Goal: Task Accomplishment & Management: Manage account settings

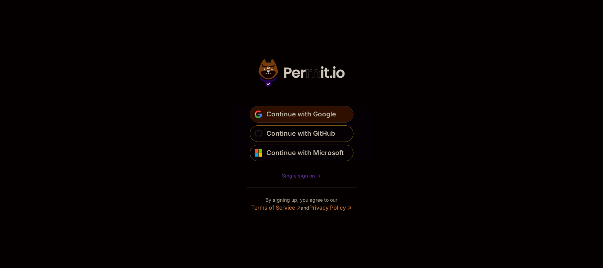
click at [299, 113] on span "Continue with Google" at bounding box center [301, 114] width 69 height 11
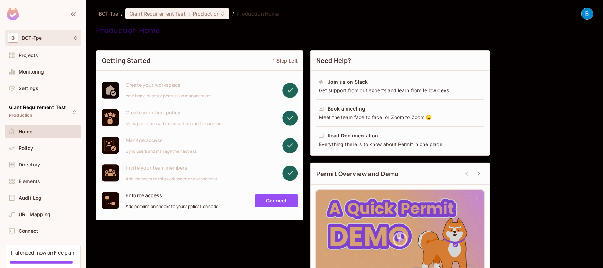
click at [52, 41] on div "B BCT-Tpe" at bounding box center [43, 38] width 71 height 10
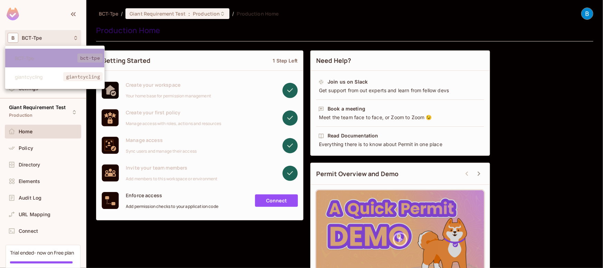
click at [27, 58] on span "BCT-Tpe" at bounding box center [46, 58] width 63 height 7
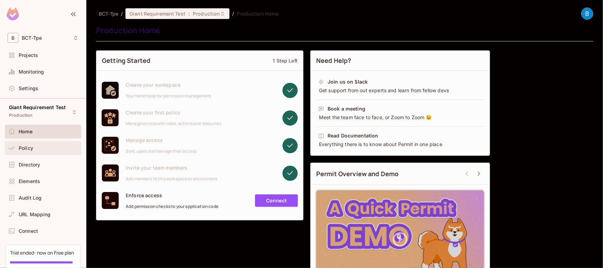
click at [30, 150] on span "Policy" at bounding box center [26, 149] width 15 height 6
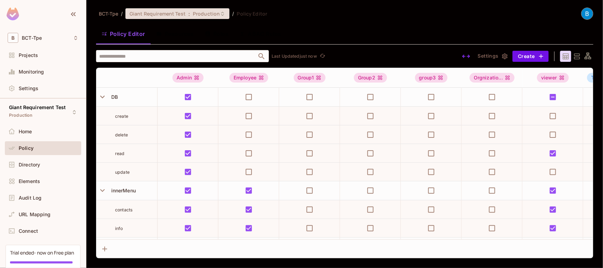
click at [139, 14] on span "Giant Requirement Test" at bounding box center [158, 13] width 56 height 7
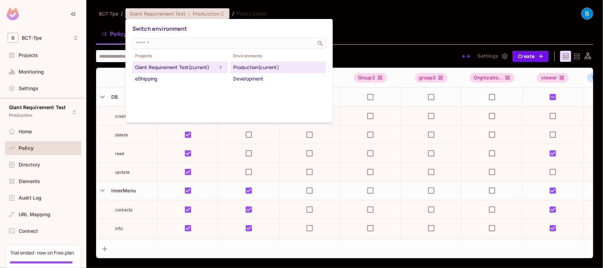
click at [178, 69] on div "Giant Requirement Test (current)" at bounding box center [176, 67] width 82 height 8
click at [28, 40] on div at bounding box center [301, 134] width 603 height 268
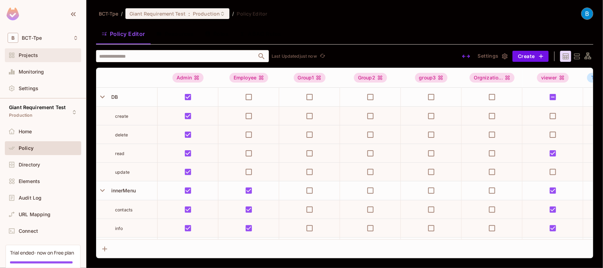
click at [23, 54] on span "Projects" at bounding box center [28, 56] width 19 height 6
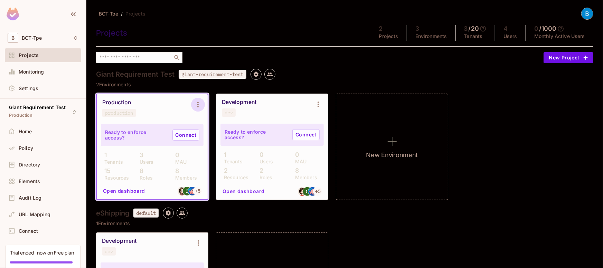
click at [198, 103] on icon "Environment settings" at bounding box center [197, 105] width 1 height 6
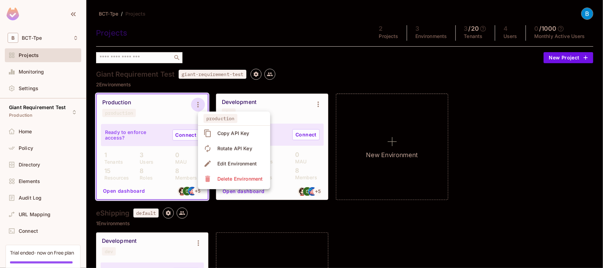
click at [114, 192] on div at bounding box center [301, 134] width 603 height 268
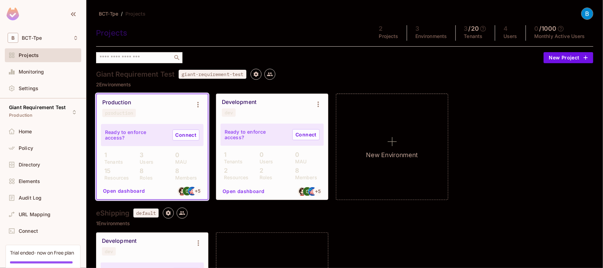
click at [110, 192] on button "Open dashboard" at bounding box center [124, 191] width 48 height 11
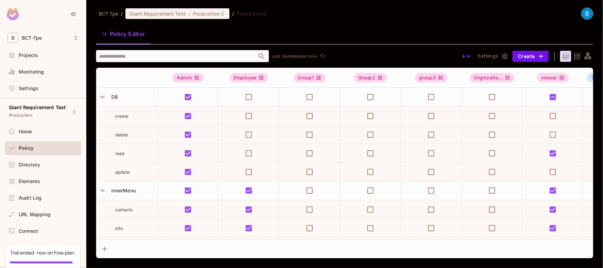
click at [354, 35] on div "Policy Editor Resources Roles ABAC Rules" at bounding box center [344, 33] width 497 height 17
click at [189, 32] on button "Resources" at bounding box center [175, 33] width 49 height 17
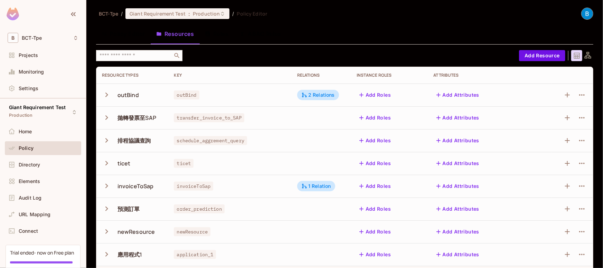
click at [214, 36] on button "Roles" at bounding box center [216, 33] width 35 height 17
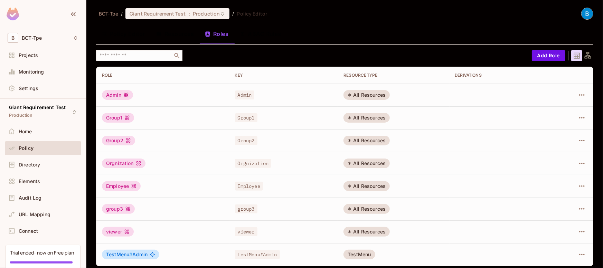
scroll to position [3, 0]
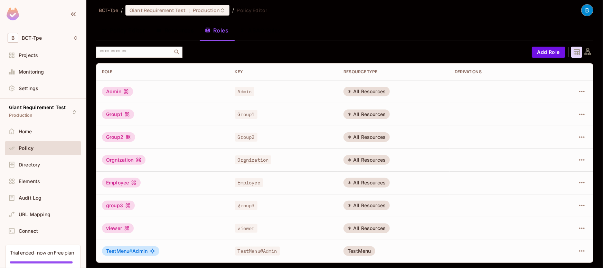
click at [175, 26] on button "Resources" at bounding box center [175, 30] width 49 height 17
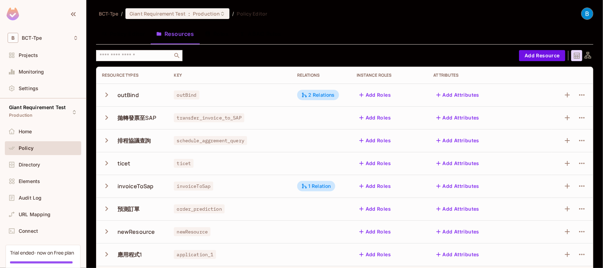
click at [105, 94] on icon "button" at bounding box center [106, 94] width 9 height 9
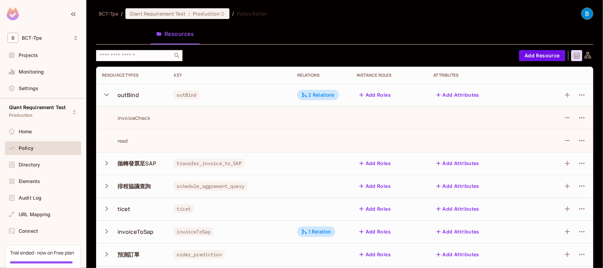
click at [110, 94] on icon "button" at bounding box center [106, 94] width 9 height 9
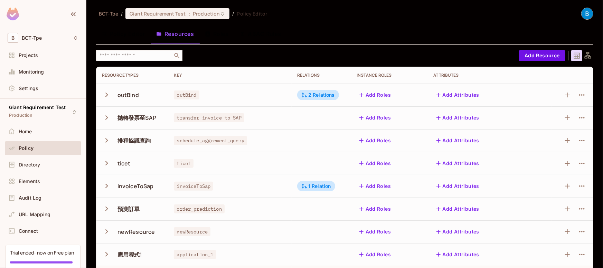
click at [213, 36] on button "Roles" at bounding box center [216, 33] width 35 height 17
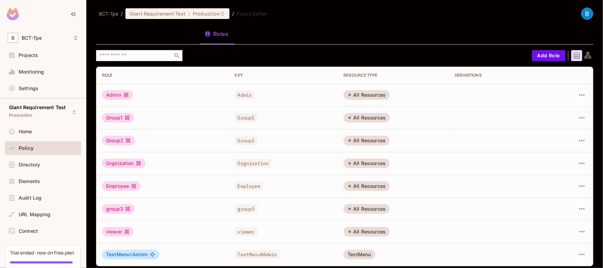
scroll to position [3, 0]
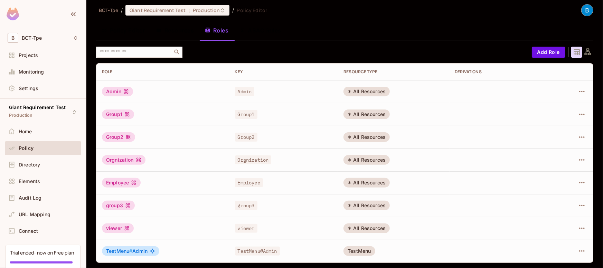
click at [122, 33] on button "Policy Editor" at bounding box center [123, 30] width 55 height 17
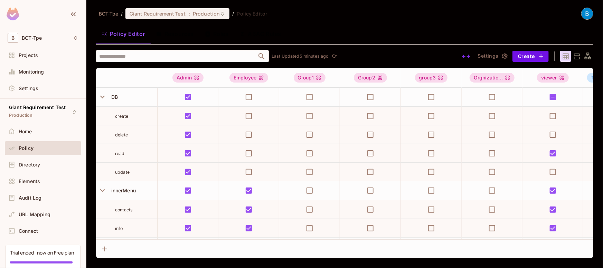
click at [398, 39] on div "Policy Editor Resources Roles ABAC Rules" at bounding box center [344, 33] width 497 height 17
click at [214, 37] on button "Roles" at bounding box center [216, 33] width 35 height 17
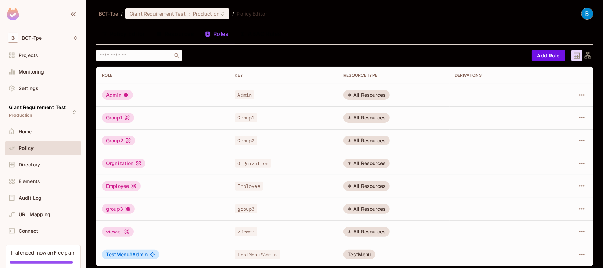
scroll to position [3, 0]
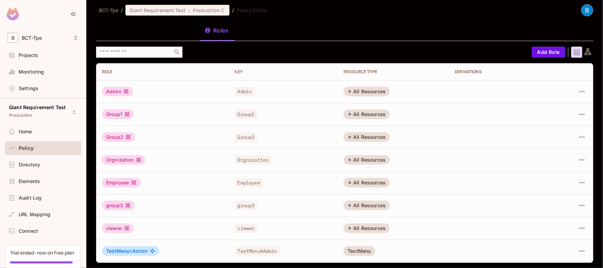
click at [120, 31] on button "Policy Editor" at bounding box center [123, 30] width 55 height 17
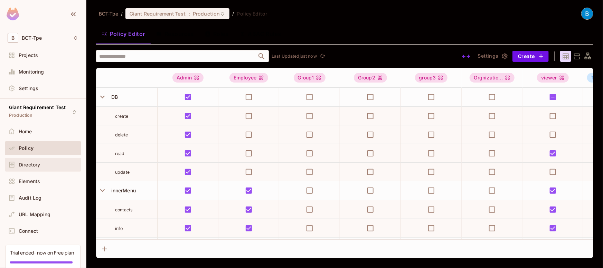
click at [32, 163] on span "Directory" at bounding box center [29, 165] width 21 height 6
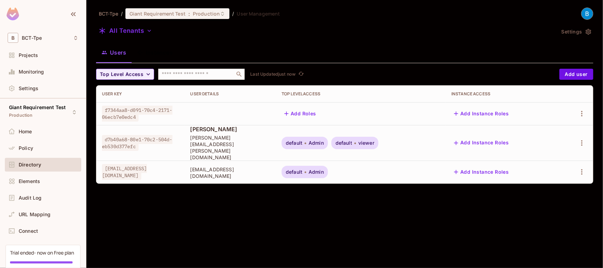
click at [419, 137] on div "default Admin default viewer" at bounding box center [361, 143] width 159 height 12
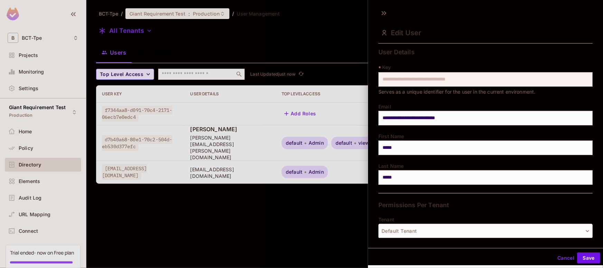
click at [290, 142] on div at bounding box center [301, 134] width 603 height 268
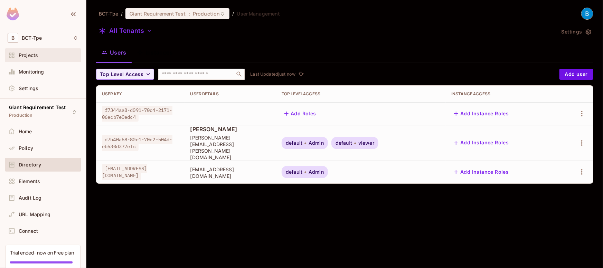
click at [36, 53] on span "Projects" at bounding box center [28, 56] width 19 height 6
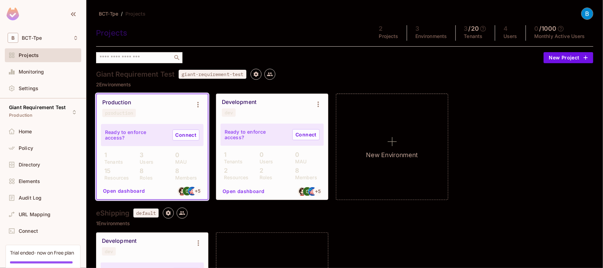
click at [121, 114] on div "production" at bounding box center [119, 113] width 28 height 6
click at [196, 107] on icon "Environment settings" at bounding box center [198, 105] width 8 height 8
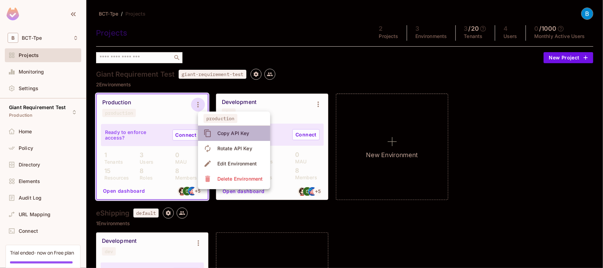
click at [206, 132] on icon at bounding box center [208, 133] width 8 height 8
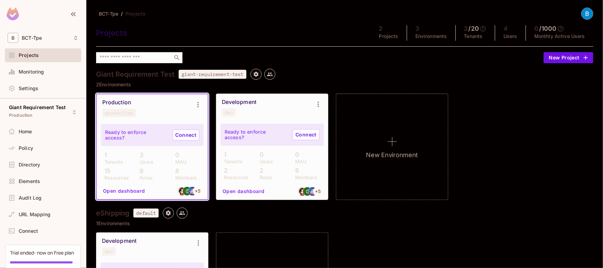
click at [248, 106] on div "Development dev" at bounding box center [267, 108] width 90 height 18
click at [319, 104] on icon "Environment settings" at bounding box center [318, 104] width 8 height 8
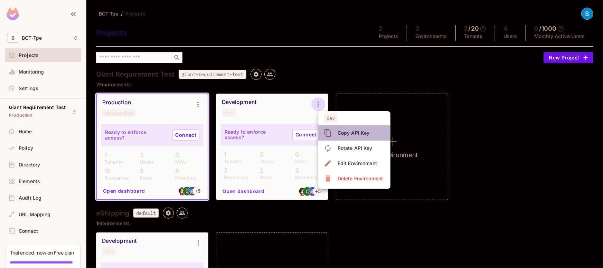
click at [328, 132] on icon at bounding box center [328, 133] width 8 height 8
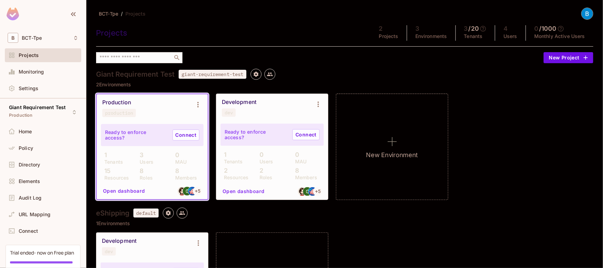
scroll to position [78, 0]
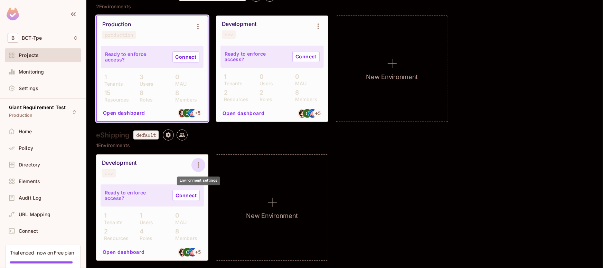
click at [201, 165] on icon "Environment settings" at bounding box center [198, 165] width 8 height 8
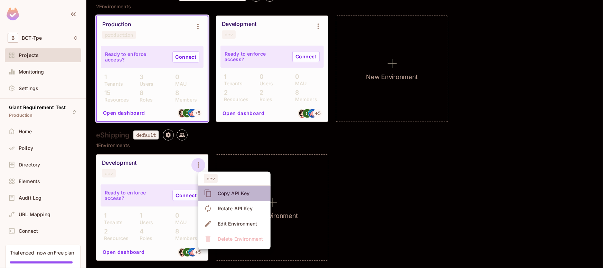
click at [218, 194] on div "Copy API Key" at bounding box center [234, 193] width 32 height 7
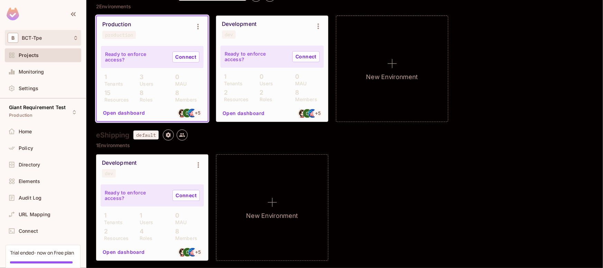
click at [74, 37] on icon at bounding box center [76, 38] width 6 height 6
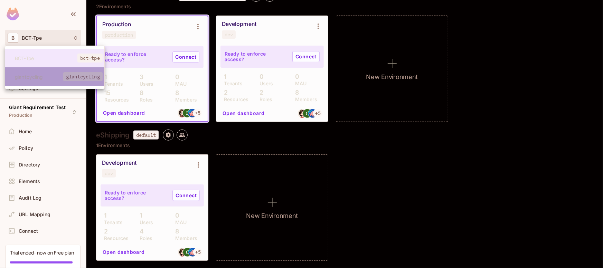
click at [43, 77] on span "giantcycling" at bounding box center [39, 77] width 48 height 7
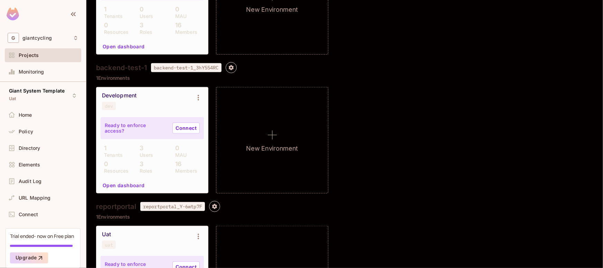
scroll to position [276, 0]
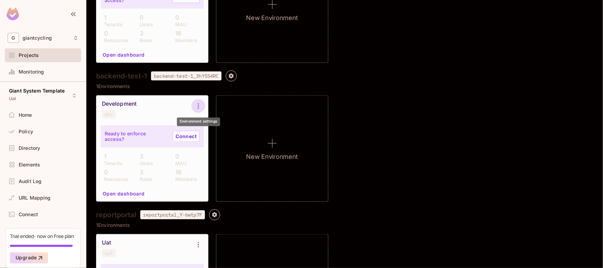
click at [198, 105] on icon "Environment settings" at bounding box center [198, 106] width 8 height 8
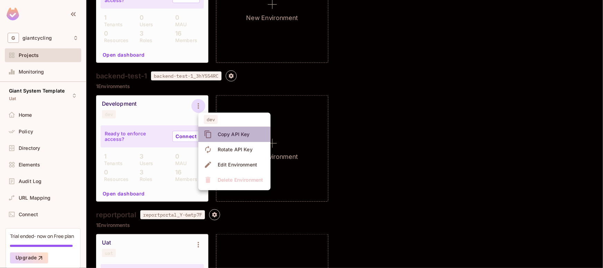
click at [210, 135] on icon at bounding box center [208, 134] width 8 height 8
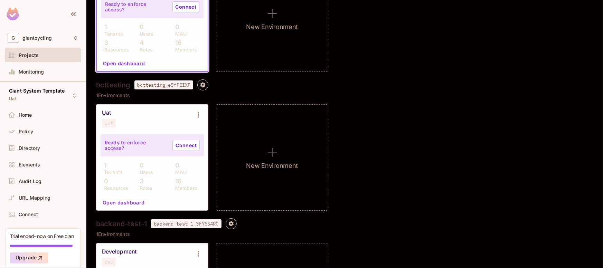
scroll to position [0, 0]
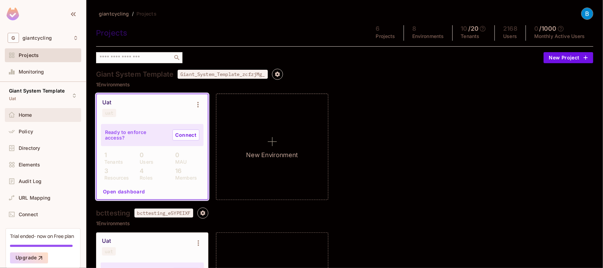
click at [28, 114] on span "Home" at bounding box center [25, 115] width 13 height 6
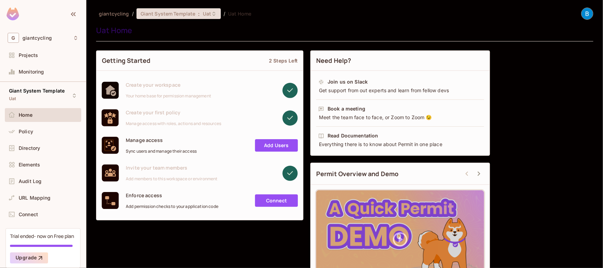
click at [211, 15] on icon at bounding box center [214, 14] width 6 height 6
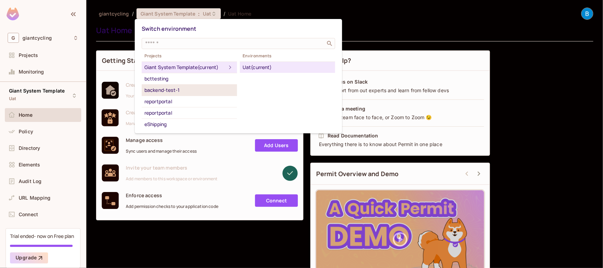
click at [166, 90] on div "backend-test-1" at bounding box center [190, 90] width 90 height 8
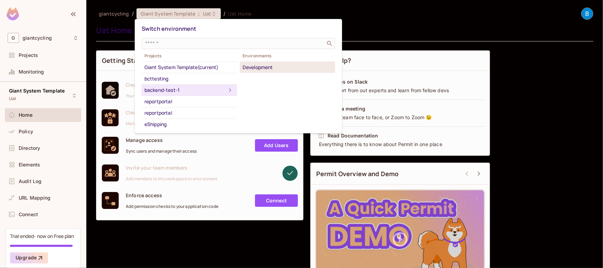
click at [266, 65] on div "Development" at bounding box center [288, 67] width 90 height 8
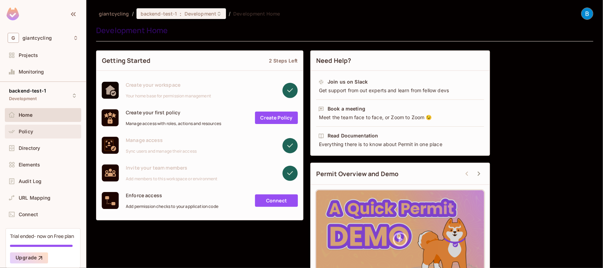
click at [29, 132] on span "Policy" at bounding box center [26, 132] width 15 height 6
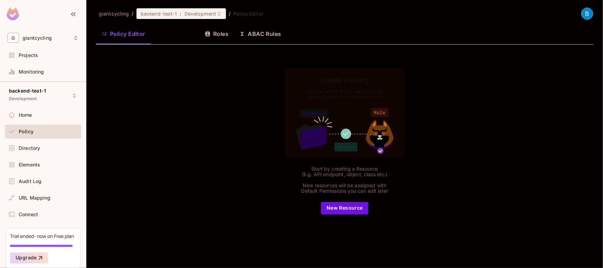
click at [171, 34] on button "Resources" at bounding box center [175, 33] width 49 height 17
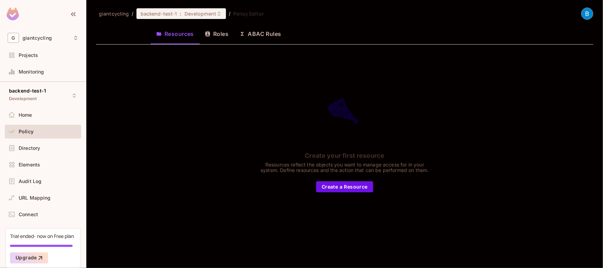
click at [131, 35] on button "Policy Editor" at bounding box center [123, 33] width 55 height 17
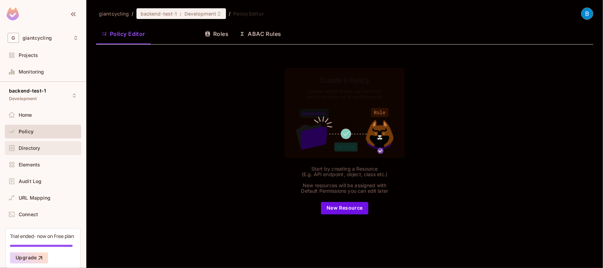
click at [35, 149] on span "Directory" at bounding box center [29, 149] width 21 height 6
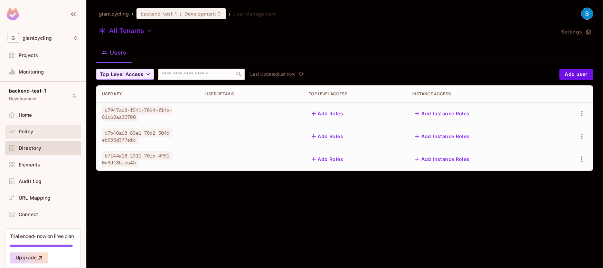
click at [24, 131] on span "Policy" at bounding box center [26, 132] width 15 height 6
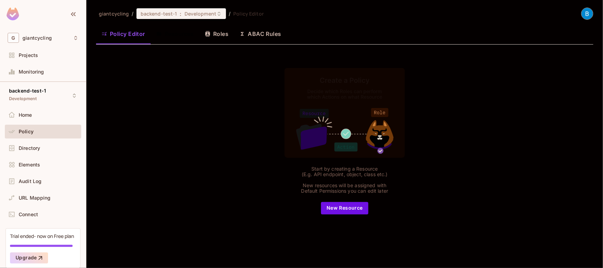
click at [123, 36] on button "Policy Editor" at bounding box center [123, 33] width 55 height 17
click at [340, 213] on button "New Resource" at bounding box center [344, 208] width 47 height 12
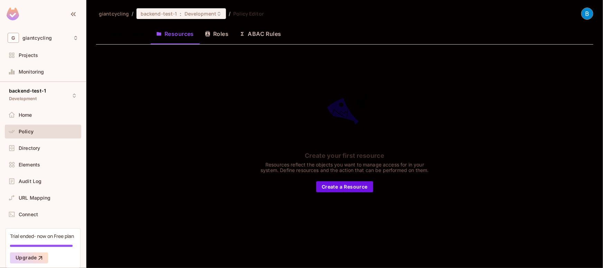
click at [334, 186] on button "Create a Resource" at bounding box center [344, 186] width 57 height 11
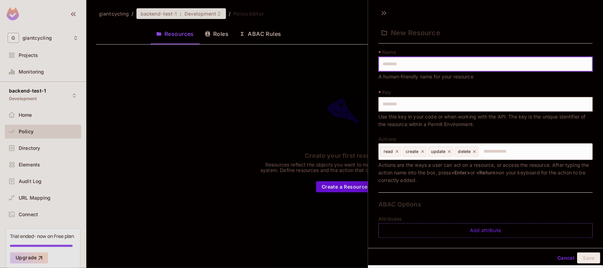
type input "*"
type input "**"
type input "***"
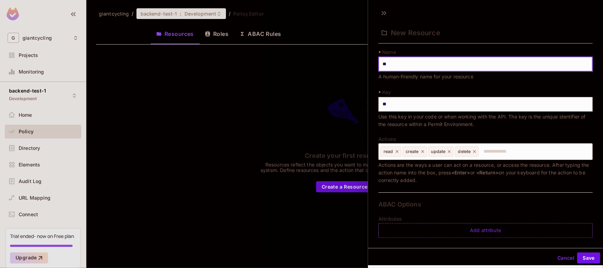
type input "***"
type input "****"
type input "*****"
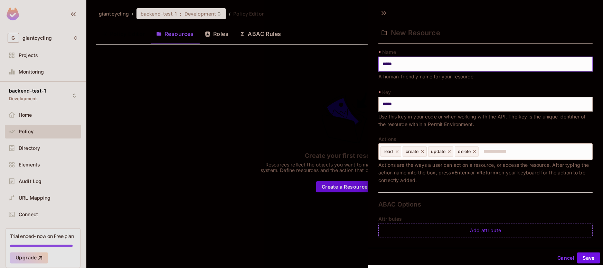
type input "******"
type input "*******"
type input "********"
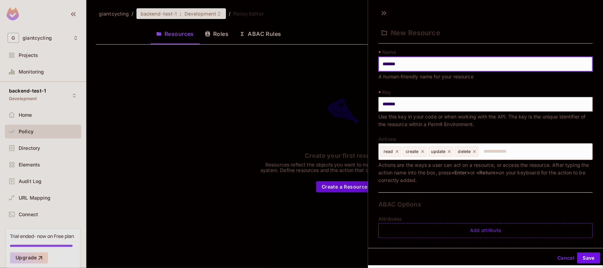
type input "********"
type input "*********"
type input "**********"
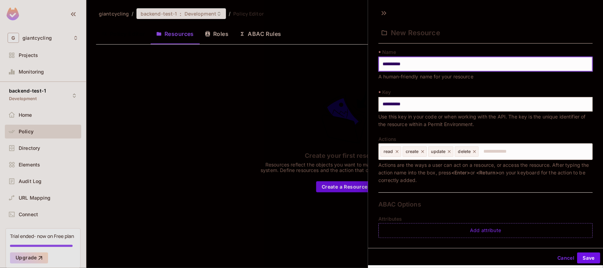
type input "**********"
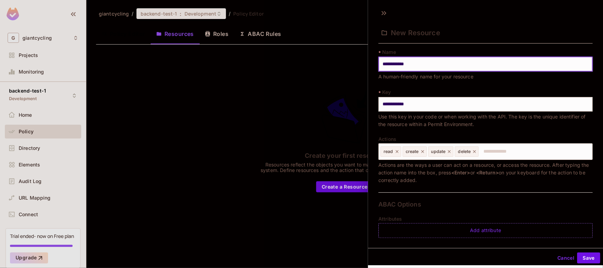
type input "**********"
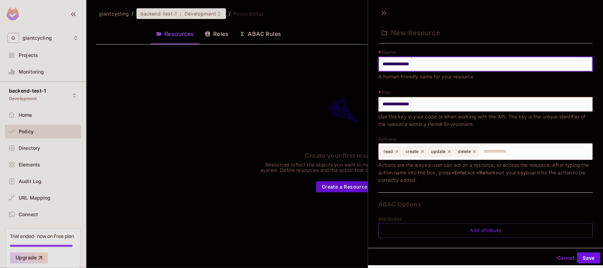
type input "**********"
click at [587, 256] on button "Save" at bounding box center [588, 258] width 23 height 11
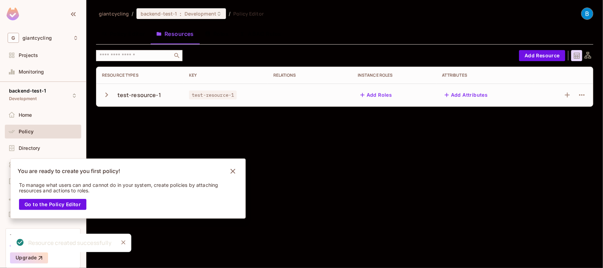
click at [106, 93] on icon "button" at bounding box center [106, 95] width 3 height 4
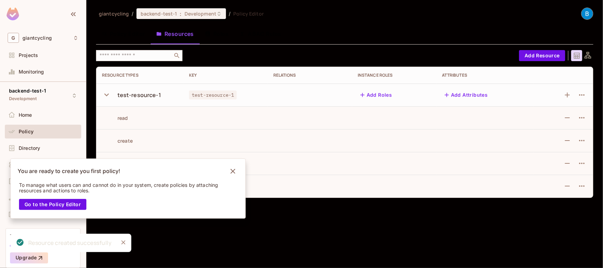
click at [121, 35] on button "Policy Editor" at bounding box center [123, 33] width 55 height 17
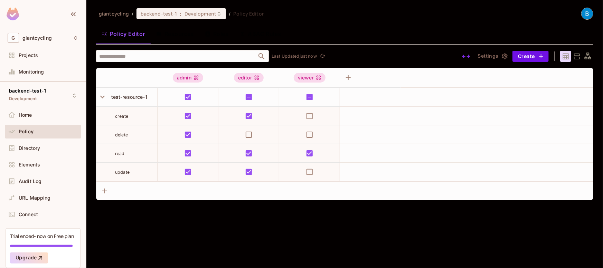
click at [209, 224] on div "giantcycling / backend-test-1 : Development / Policy Editor Policy Editor Resou…" at bounding box center [344, 134] width 517 height 268
click at [29, 147] on span "Directory" at bounding box center [29, 149] width 21 height 6
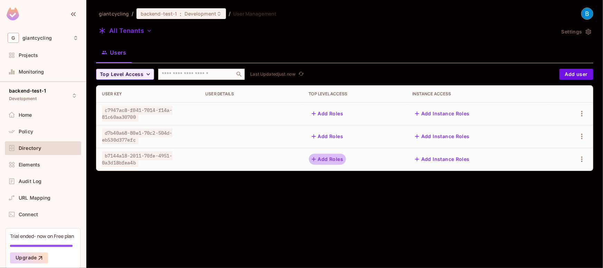
click at [328, 157] on button "Add Roles" at bounding box center [327, 159] width 37 height 11
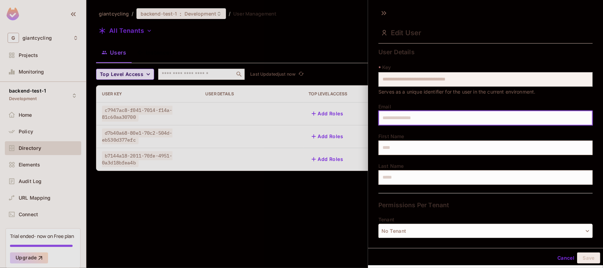
click at [400, 114] on input "text" at bounding box center [486, 118] width 214 height 15
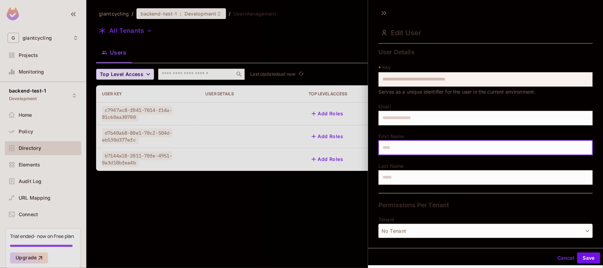
click at [392, 150] on input "text" at bounding box center [486, 148] width 214 height 15
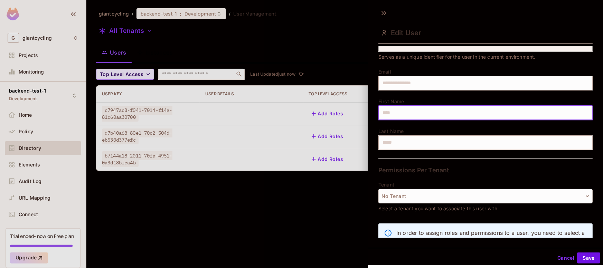
scroll to position [58, 0]
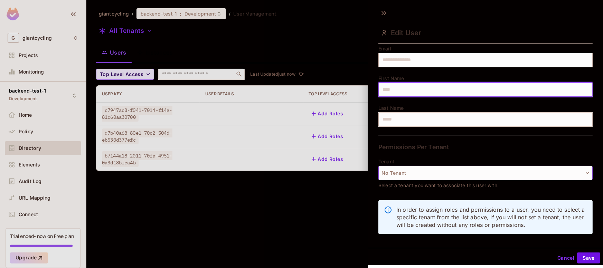
click at [397, 177] on button "No Tenant" at bounding box center [486, 173] width 214 height 15
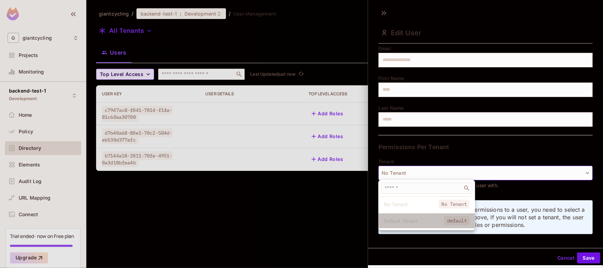
click at [391, 219] on span "Default Tenant" at bounding box center [414, 221] width 60 height 7
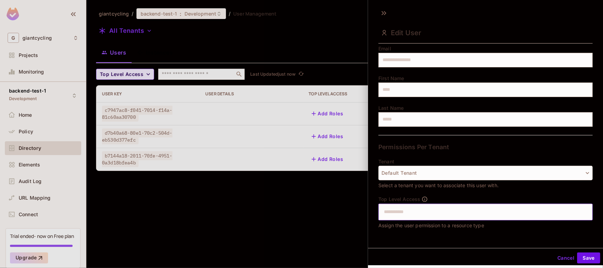
click at [400, 215] on input "text" at bounding box center [479, 212] width 199 height 14
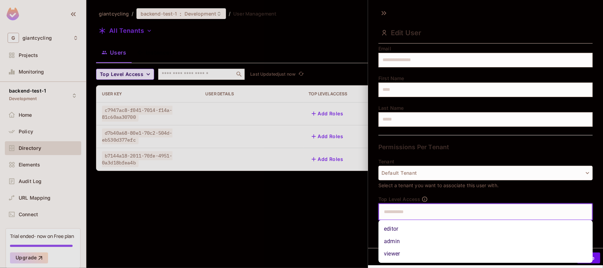
click at [393, 241] on li "admin" at bounding box center [486, 241] width 214 height 12
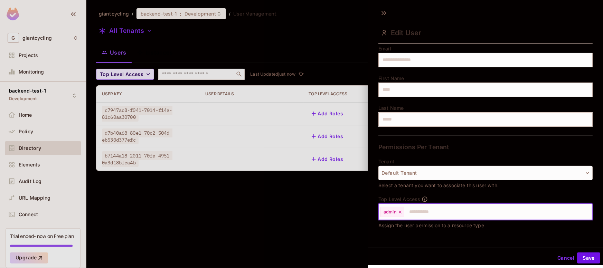
click at [588, 262] on button "Save" at bounding box center [588, 258] width 23 height 11
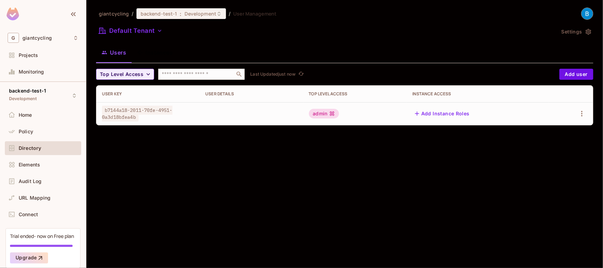
click at [232, 194] on div "giantcycling / backend-test-1 : Development / User Management Default Tenant Se…" at bounding box center [344, 134] width 517 height 268
click at [28, 132] on span "Policy" at bounding box center [26, 132] width 15 height 6
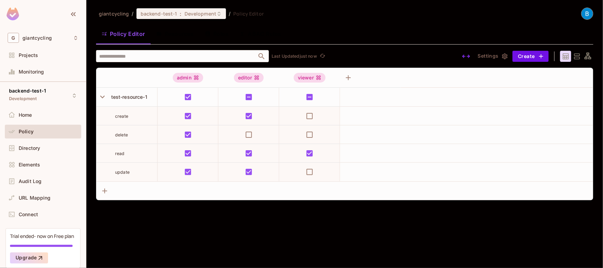
click at [180, 34] on button "Resources" at bounding box center [175, 33] width 49 height 17
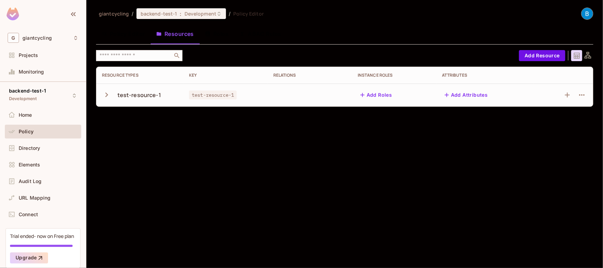
click at [105, 97] on icon "button" at bounding box center [106, 94] width 9 height 9
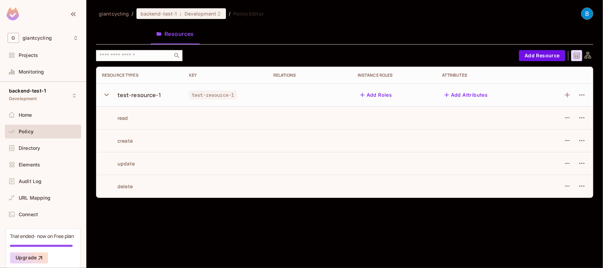
click at [108, 97] on icon "button" at bounding box center [106, 94] width 9 height 9
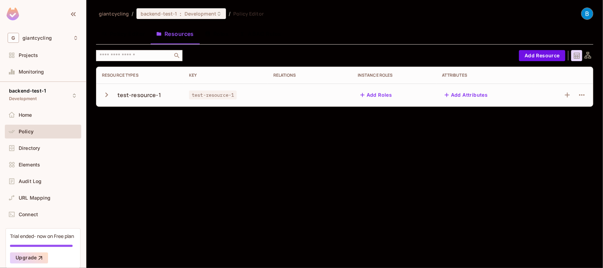
click at [108, 97] on icon "button" at bounding box center [106, 94] width 9 height 9
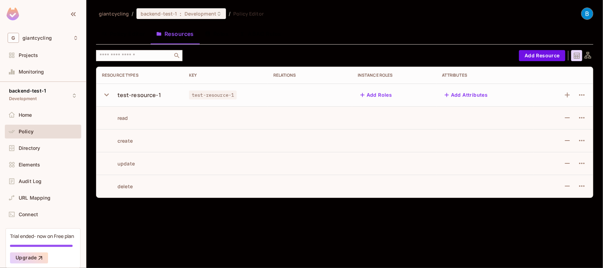
click at [130, 36] on button "Policy Editor" at bounding box center [123, 33] width 55 height 17
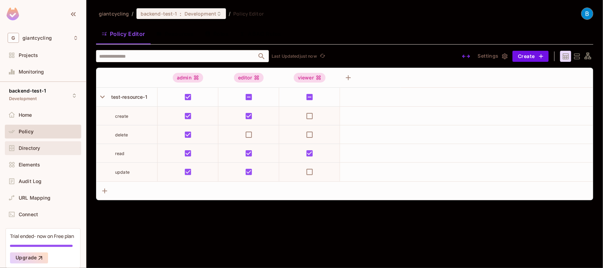
click at [27, 148] on span "Directory" at bounding box center [29, 149] width 21 height 6
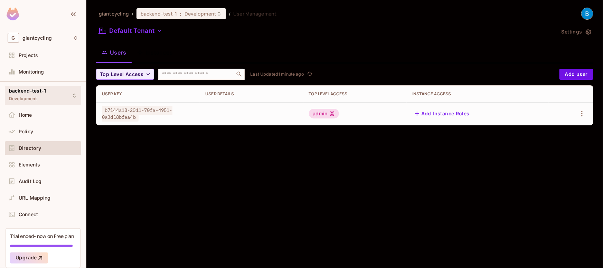
click at [47, 87] on div "backend-test-1 Development" at bounding box center [43, 95] width 76 height 19
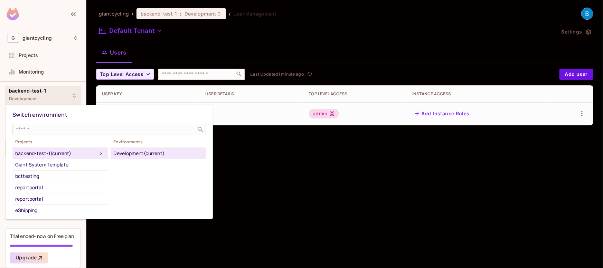
click at [235, 153] on div at bounding box center [301, 134] width 603 height 268
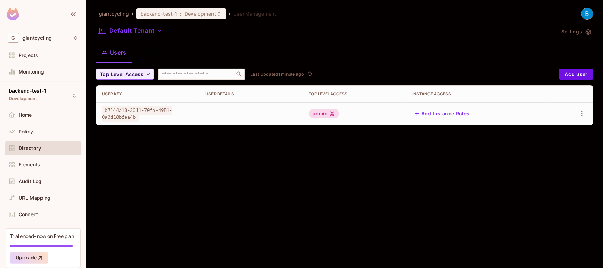
click at [155, 110] on span "b7144a18-2011-70fe-4951-0a3d18bfea4b" at bounding box center [137, 114] width 71 height 16
click at [174, 177] on div "giantcycling / backend-test-1 : Development / User Management Default Tenant Se…" at bounding box center [344, 134] width 517 height 268
click at [19, 131] on span "Policy" at bounding box center [26, 132] width 15 height 6
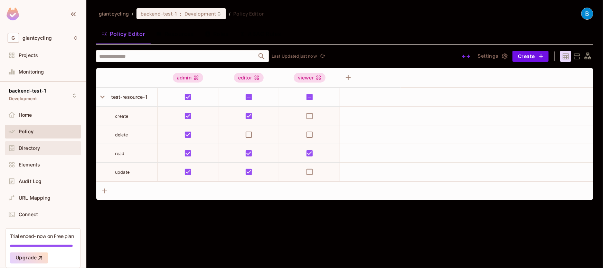
click at [37, 146] on span "Directory" at bounding box center [29, 149] width 21 height 6
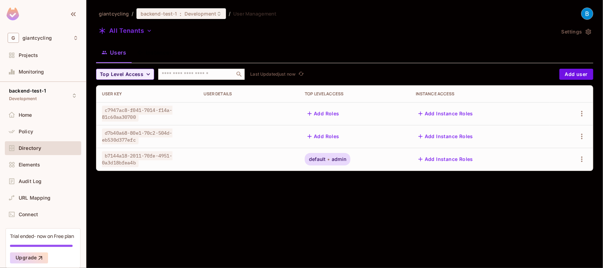
click at [337, 158] on span "admin" at bounding box center [339, 160] width 15 height 6
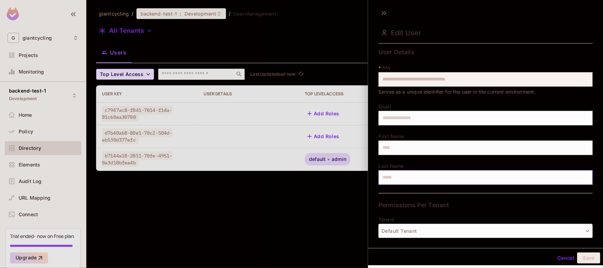
scroll to position [105, 0]
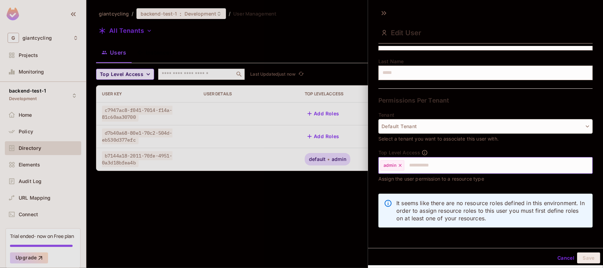
click at [401, 165] on icon at bounding box center [400, 165] width 3 height 3
click at [412, 166] on input "text" at bounding box center [479, 166] width 199 height 14
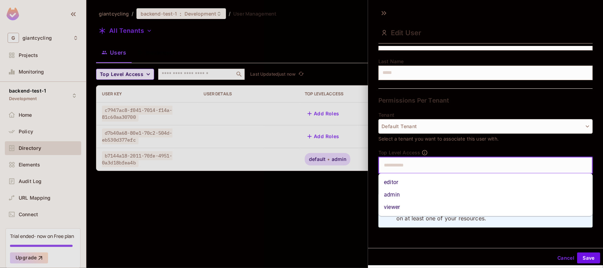
click at [400, 209] on li "viewer" at bounding box center [486, 207] width 214 height 12
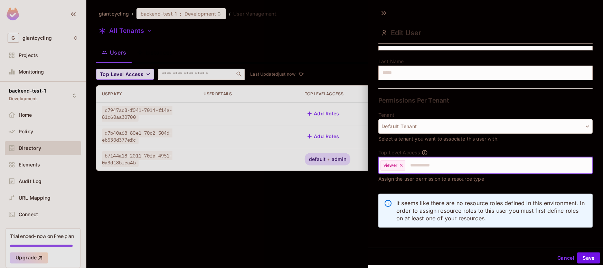
click at [592, 258] on button "Save" at bounding box center [588, 258] width 23 height 11
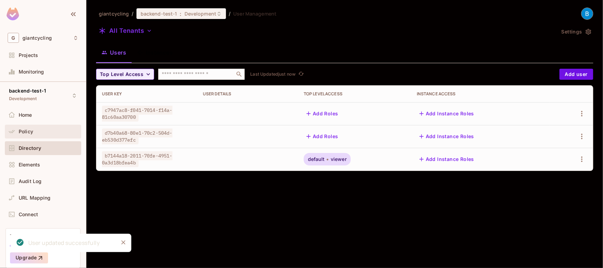
click at [32, 131] on span "Policy" at bounding box center [26, 132] width 15 height 6
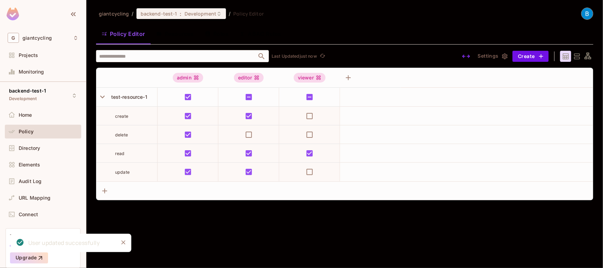
click at [218, 34] on button "Roles" at bounding box center [216, 33] width 35 height 17
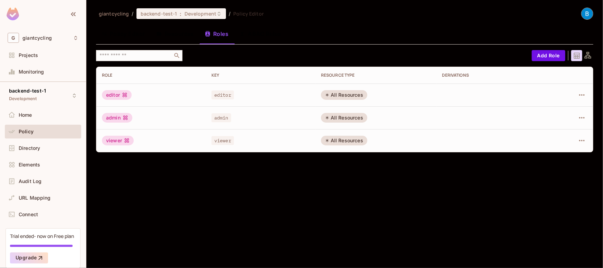
click at [129, 33] on button "Policy Editor" at bounding box center [123, 33] width 55 height 17
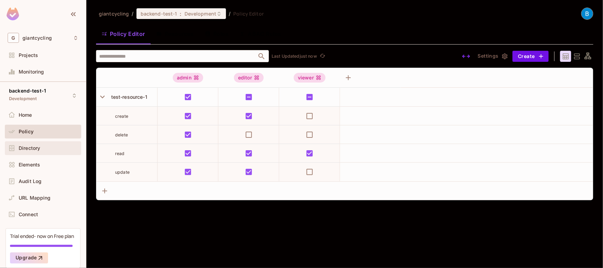
click at [26, 148] on span "Directory" at bounding box center [29, 149] width 21 height 6
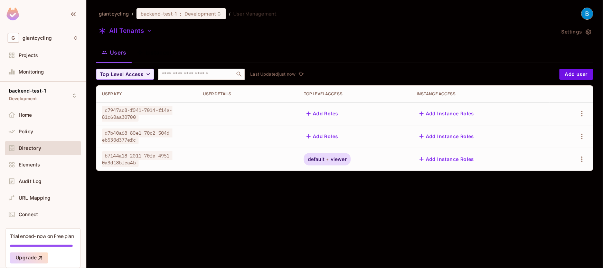
click at [210, 213] on div "giantcycling / backend-test-1 : Development / User Management All Tenants Setti…" at bounding box center [344, 134] width 517 height 268
click at [361, 201] on div "giantcycling / backend-test-1 : Development / User Management All Tenants Setti…" at bounding box center [344, 134] width 517 height 268
click at [23, 129] on span "Policy" at bounding box center [26, 132] width 15 height 6
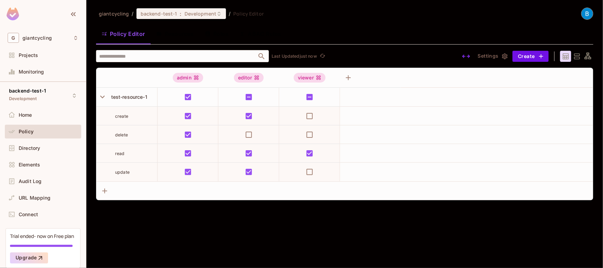
click at [213, 35] on button "Roles" at bounding box center [216, 33] width 35 height 17
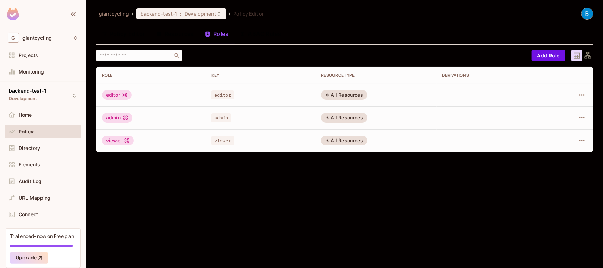
click at [178, 34] on button "Resources" at bounding box center [175, 33] width 49 height 17
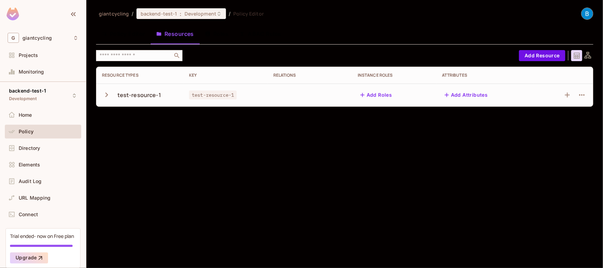
click at [106, 96] on icon "button" at bounding box center [106, 95] width 3 height 4
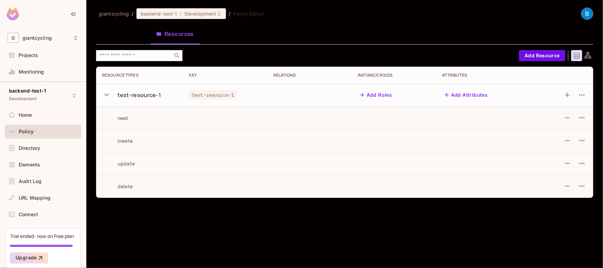
click at [126, 36] on button "Policy Editor" at bounding box center [123, 33] width 55 height 17
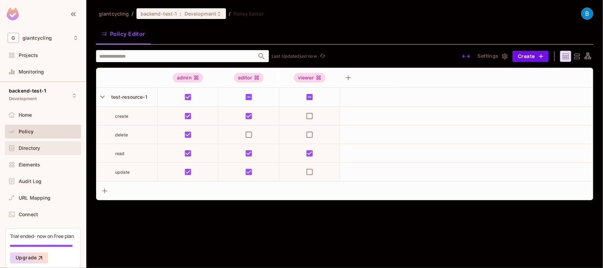
click at [29, 147] on span "Directory" at bounding box center [29, 149] width 21 height 6
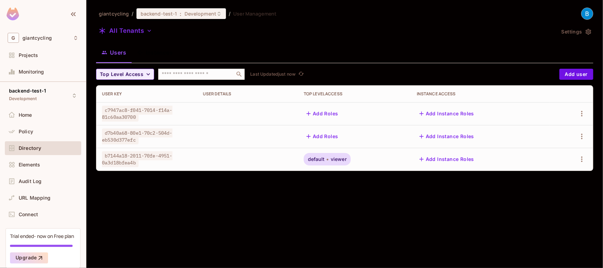
click at [36, 147] on span "Directory" at bounding box center [30, 149] width 22 height 6
click at [33, 148] on span "Directory" at bounding box center [30, 149] width 22 height 6
click at [245, 159] on div at bounding box center [248, 159] width 90 height 1
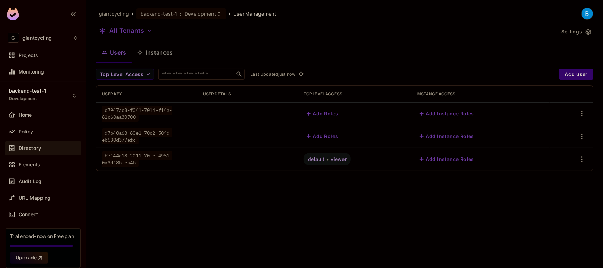
click at [337, 160] on span "viewer" at bounding box center [339, 160] width 16 height 6
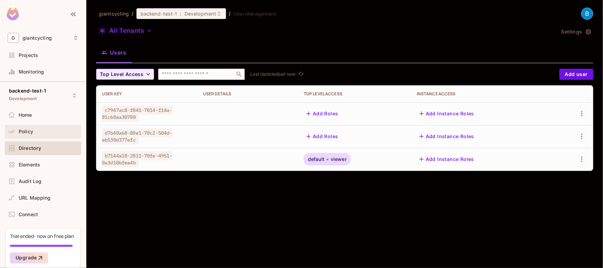
click at [21, 133] on span "Policy" at bounding box center [26, 132] width 15 height 6
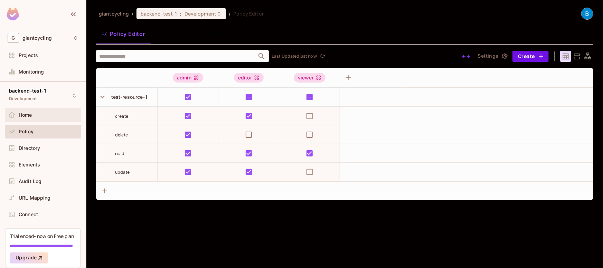
click at [27, 113] on span "Home" at bounding box center [25, 115] width 13 height 6
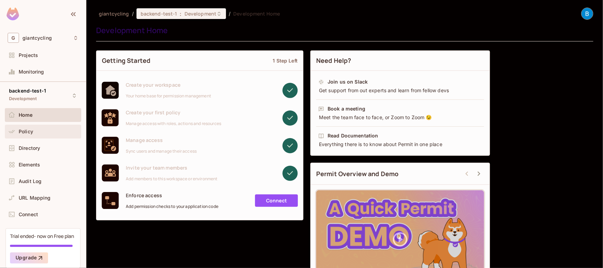
click at [25, 130] on span "Policy" at bounding box center [26, 132] width 15 height 6
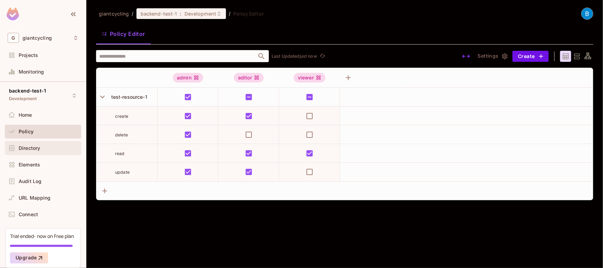
click at [25, 147] on span "Directory" at bounding box center [29, 149] width 21 height 6
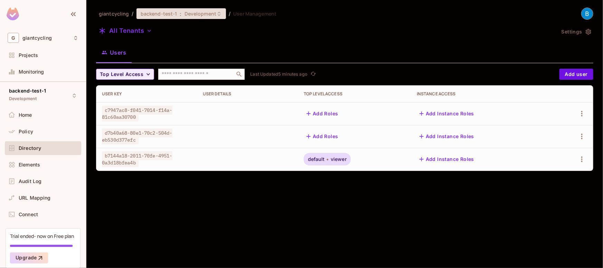
click at [167, 10] on span "backend-test-1" at bounding box center [159, 13] width 37 height 7
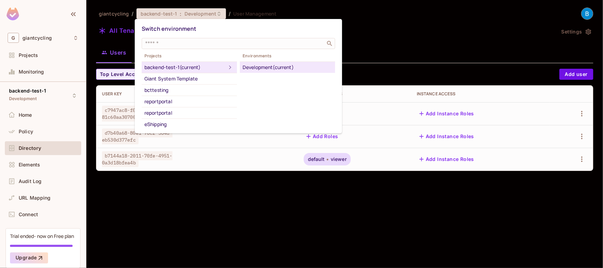
click at [312, 11] on div at bounding box center [301, 134] width 603 height 268
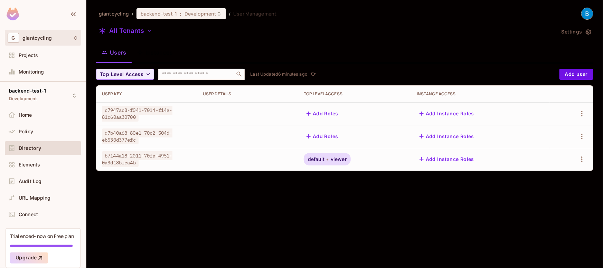
click at [58, 39] on div "G giantcycling" at bounding box center [43, 38] width 71 height 10
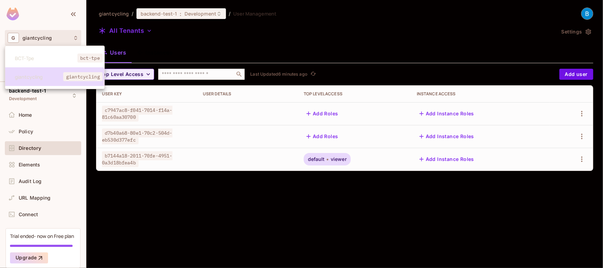
click at [39, 75] on span "giantcycling" at bounding box center [39, 77] width 48 height 7
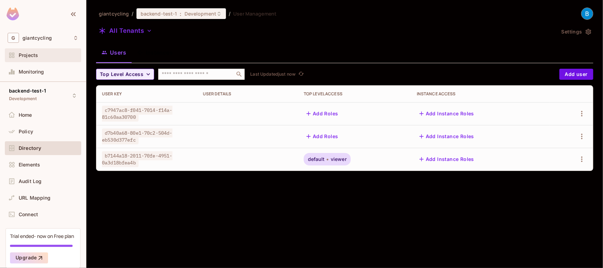
click at [20, 57] on span "Projects" at bounding box center [28, 56] width 19 height 6
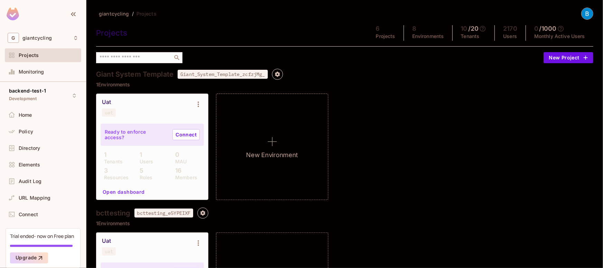
click at [139, 108] on div "Uat uat" at bounding box center [147, 108] width 90 height 18
click at [104, 99] on div "Uat" at bounding box center [106, 102] width 9 height 7
click at [103, 103] on div "Uat" at bounding box center [106, 102] width 9 height 7
click at [29, 117] on span "Home" at bounding box center [25, 115] width 13 height 6
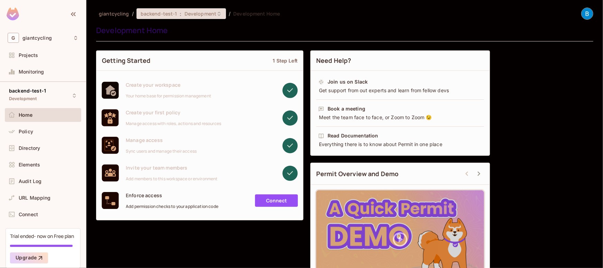
click at [209, 14] on span "Development" at bounding box center [201, 13] width 32 height 7
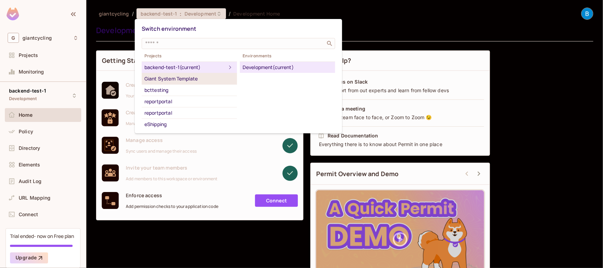
click at [185, 76] on div "Giant System Template" at bounding box center [190, 79] width 90 height 8
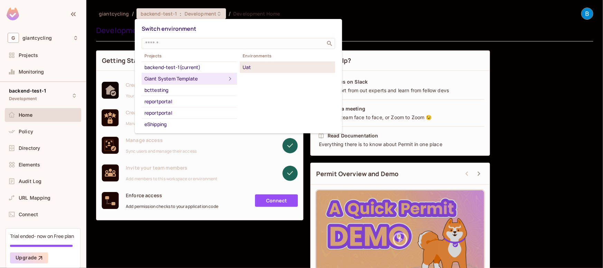
click at [247, 65] on div "Uat" at bounding box center [288, 67] width 90 height 8
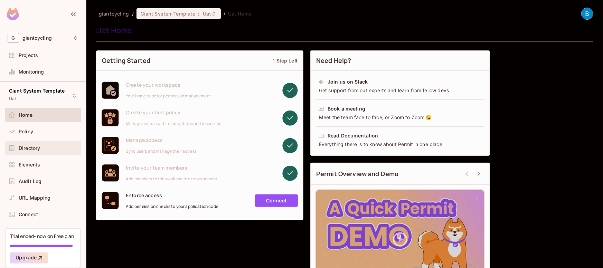
click at [28, 146] on span "Directory" at bounding box center [29, 149] width 21 height 6
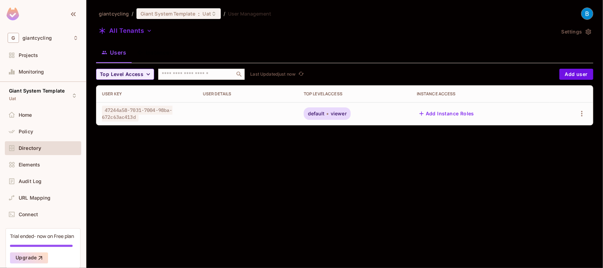
click at [251, 166] on div "giantcycling / Giant System Template : Uat / User Management All Tenants Settin…" at bounding box center [344, 134] width 517 height 268
click at [27, 131] on span "Policy" at bounding box center [26, 132] width 15 height 6
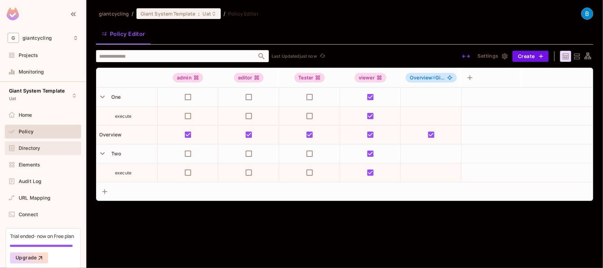
click at [24, 147] on span "Directory" at bounding box center [29, 149] width 21 height 6
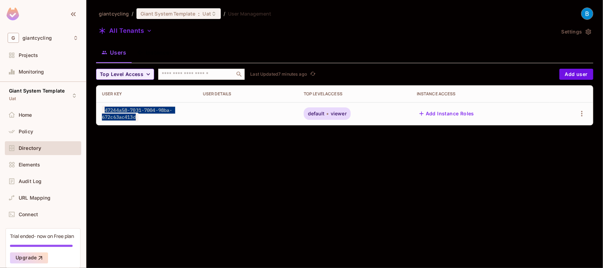
drag, startPoint x: 104, startPoint y: 110, endPoint x: 144, endPoint y: 120, distance: 41.6
click at [144, 120] on div "47244a58-7031-7004-98ba-672c63ac413d" at bounding box center [147, 114] width 90 height 14
click at [242, 137] on div "giantcycling / Giant System Template : Uat / User Management All Tenants Settin…" at bounding box center [344, 134] width 517 height 268
click at [584, 112] on icon "button" at bounding box center [582, 114] width 8 height 8
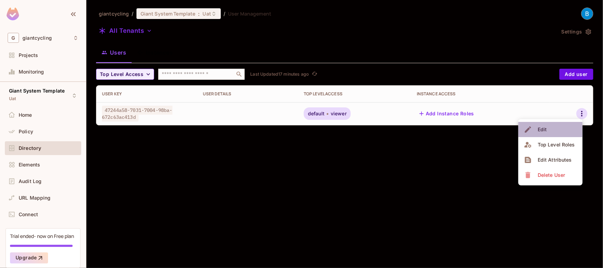
click at [529, 129] on icon at bounding box center [528, 130] width 6 height 6
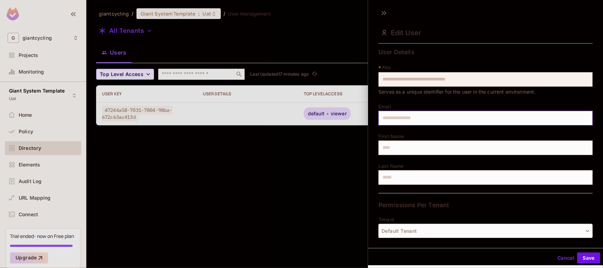
click at [425, 123] on input "text" at bounding box center [486, 118] width 214 height 15
click at [406, 149] on input "text" at bounding box center [486, 148] width 214 height 15
click at [438, 116] on input "text" at bounding box center [486, 118] width 214 height 15
click at [339, 150] on div at bounding box center [301, 134] width 603 height 268
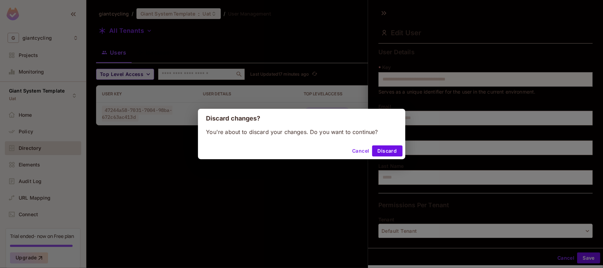
click at [356, 151] on button "Cancel" at bounding box center [360, 151] width 22 height 11
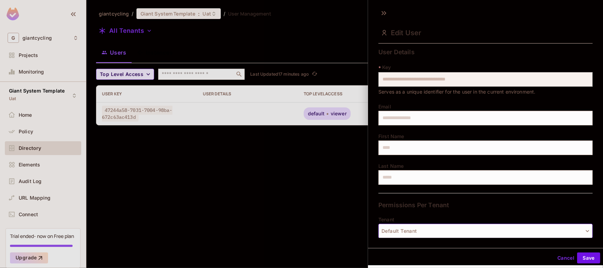
click at [545, 234] on button "Default Tenant" at bounding box center [486, 231] width 214 height 15
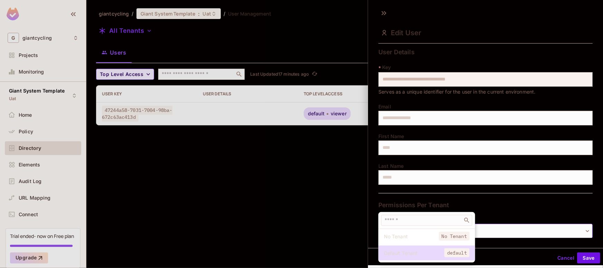
click at [335, 209] on div at bounding box center [301, 134] width 603 height 268
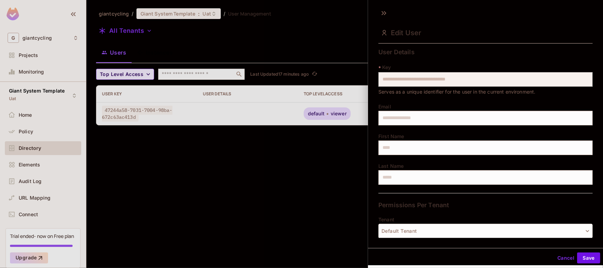
click at [561, 258] on button "Cancel" at bounding box center [566, 258] width 22 height 11
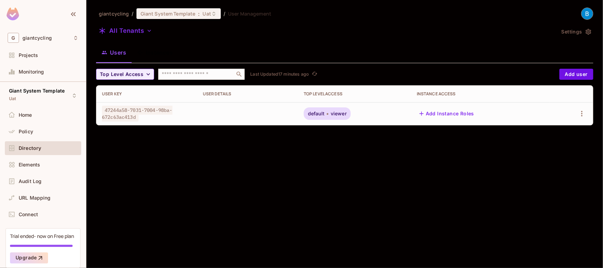
click at [323, 148] on div "giantcycling / Giant System Template : Uat / User Management All Tenants Settin…" at bounding box center [344, 134] width 517 height 268
click at [245, 114] on td at bounding box center [247, 113] width 101 height 23
click at [32, 151] on div "Directory" at bounding box center [43, 148] width 71 height 8
click at [23, 131] on span "Policy" at bounding box center [26, 132] width 15 height 6
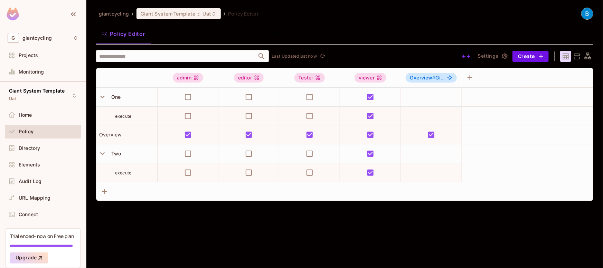
click at [27, 149] on span "Directory" at bounding box center [29, 149] width 21 height 6
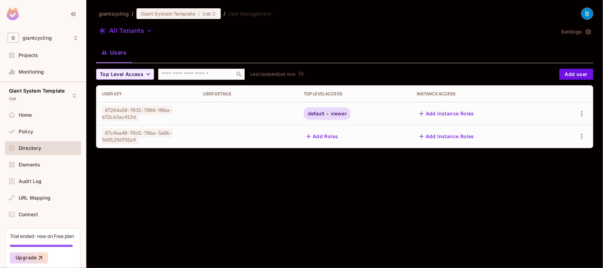
click at [307, 182] on div "giantcycling / Giant System Template : Uat / User Management All Tenants Settin…" at bounding box center [344, 134] width 517 height 268
click at [242, 183] on div "giantcycling / Giant System Template : Uat / User Management All Tenants Settin…" at bounding box center [344, 134] width 517 height 268
click at [233, 183] on div "giantcycling / Giant System Template : Uat / User Management All Tenants Settin…" at bounding box center [344, 134] width 517 height 268
click at [289, 184] on div "giantcycling / Giant System Template : Uat / User Management All Tenants Settin…" at bounding box center [344, 134] width 517 height 268
click at [288, 193] on div "giantcycling / Giant System Template : Uat / User Management All Tenants Settin…" at bounding box center [344, 134] width 517 height 268
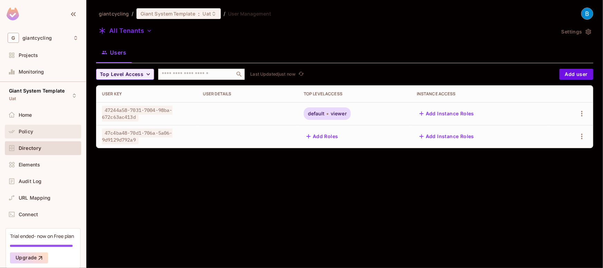
click at [32, 133] on span "Policy" at bounding box center [26, 132] width 15 height 6
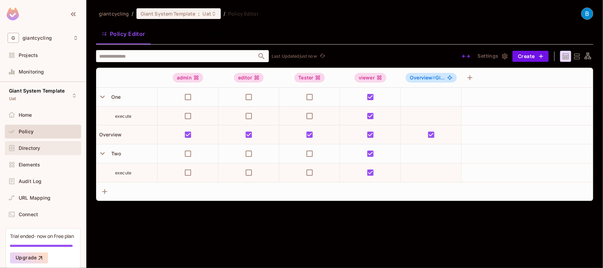
click at [25, 147] on span "Directory" at bounding box center [29, 149] width 21 height 6
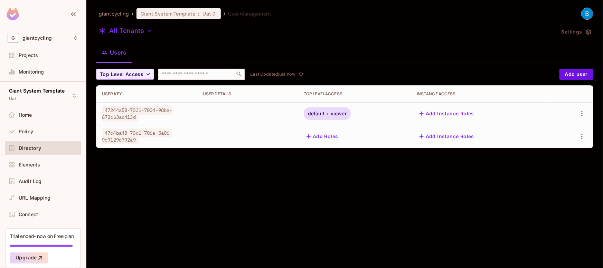
click at [236, 209] on div "giantcycling / Giant System Template : Uat / User Management All Tenants Settin…" at bounding box center [344, 134] width 517 height 268
click at [489, 189] on div "giantcycling / Giant System Template : Uat / User Management All Tenants Settin…" at bounding box center [344, 134] width 517 height 268
click at [582, 114] on icon "button" at bounding box center [581, 114] width 1 height 6
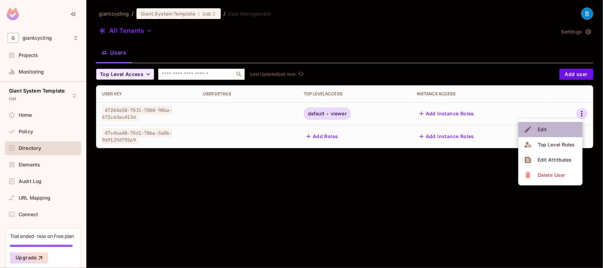
click at [545, 126] on div "Edit" at bounding box center [542, 129] width 9 height 7
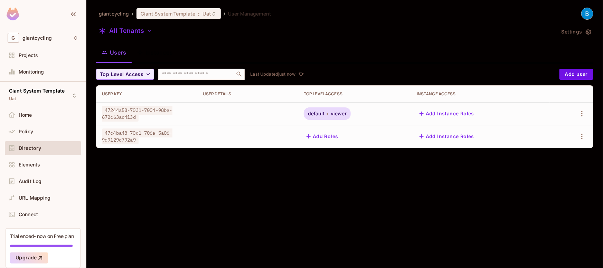
click at [285, 224] on div "giantcycling / Giant System Template : Uat / User Management All Tenants Settin…" at bounding box center [344, 134] width 517 height 268
drag, startPoint x: 139, startPoint y: 139, endPoint x: 105, endPoint y: 128, distance: 36.0
click at [105, 128] on td "47c4ba48-70d1-706a-5a06-9d9129d792a9" at bounding box center [146, 136] width 101 height 23
copy span "47c4ba48-70d1-706a-5a06-9d9129d792a9"
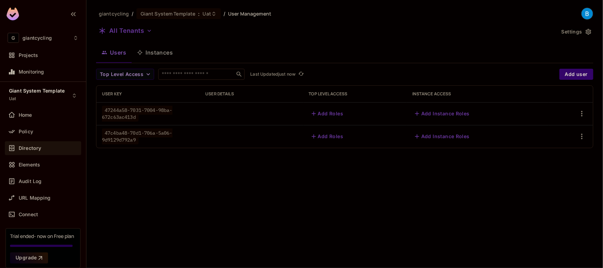
click at [400, 168] on div "giantcycling / Giant System Template : Uat / User Management All Tenants Settin…" at bounding box center [344, 134] width 517 height 268
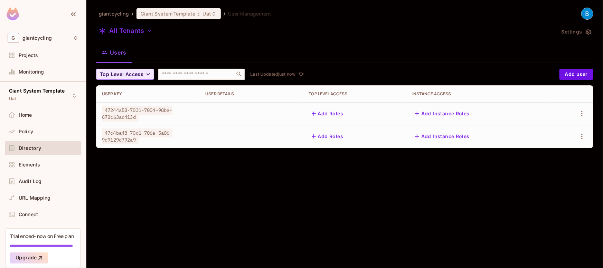
click at [146, 78] on button "Top Level Access" at bounding box center [125, 74] width 58 height 11
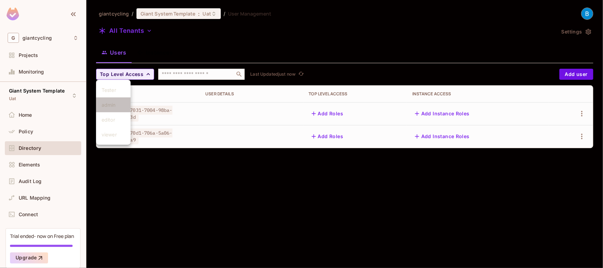
click at [114, 105] on span "admin" at bounding box center [114, 105] width 24 height 7
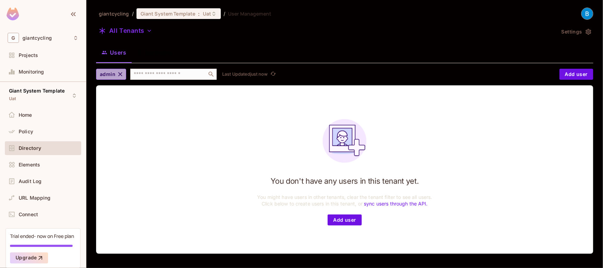
click at [118, 75] on icon "button" at bounding box center [120, 74] width 7 height 7
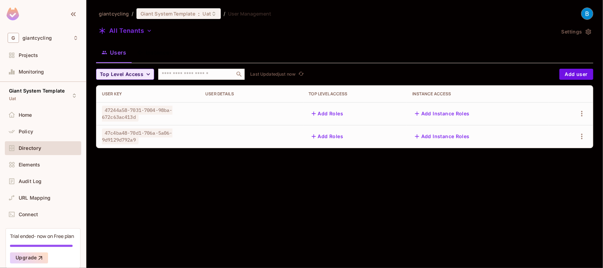
click at [129, 80] on div "Top Level Access ​ Last Updated just now Add user User Key User Details Top Lev…" at bounding box center [344, 109] width 497 height 80
click at [127, 76] on span "Top Level Access" at bounding box center [122, 74] width 44 height 9
click at [113, 135] on span "viewer" at bounding box center [114, 134] width 24 height 7
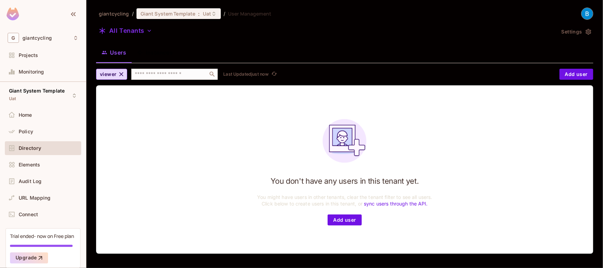
click at [120, 76] on icon "button" at bounding box center [121, 74] width 7 height 7
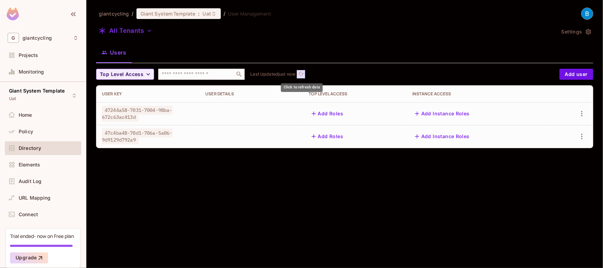
click at [303, 74] on icon "refresh" at bounding box center [302, 74] width 6 height 4
click at [305, 72] on button "Click to refresh data" at bounding box center [301, 74] width 8 height 8
click at [302, 74] on icon "refresh" at bounding box center [301, 74] width 6 height 6
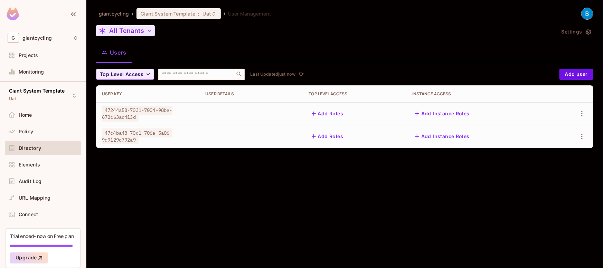
click at [140, 31] on button "All Tenants" at bounding box center [125, 30] width 59 height 11
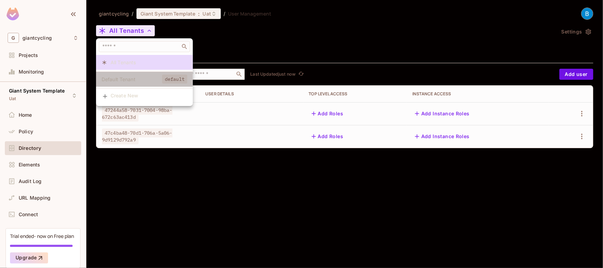
click at [141, 80] on span "Default Tenant" at bounding box center [132, 79] width 60 height 7
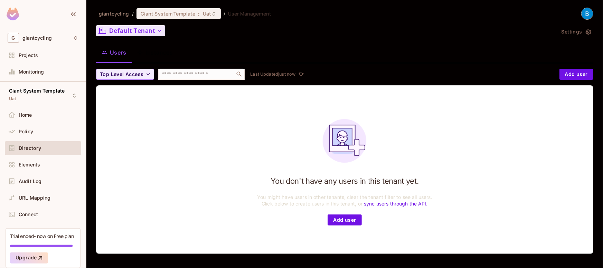
click at [153, 29] on button "Default Tenant" at bounding box center [130, 30] width 69 height 11
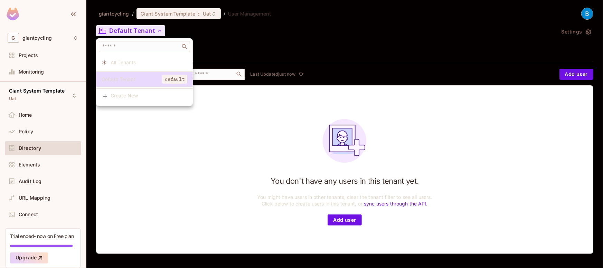
click at [127, 62] on span "All Tenants" at bounding box center [149, 62] width 77 height 7
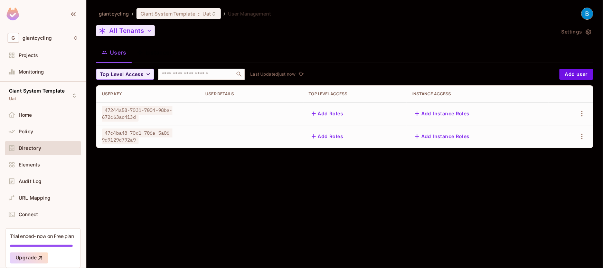
click at [141, 30] on button "All Tenants" at bounding box center [125, 30] width 59 height 11
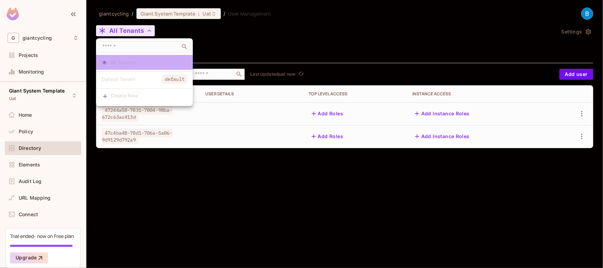
click at [121, 63] on span "All Tenants" at bounding box center [149, 62] width 77 height 7
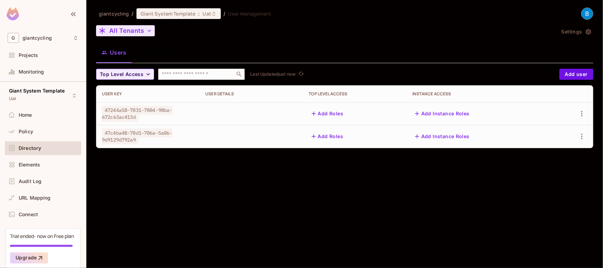
click at [132, 29] on button "All Tenants" at bounding box center [125, 30] width 59 height 11
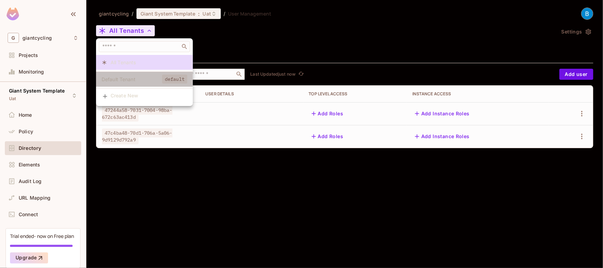
click at [121, 77] on span "Default Tenant" at bounding box center [132, 79] width 60 height 7
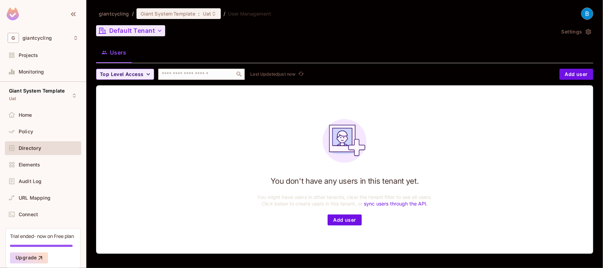
click at [150, 34] on button "Default Tenant" at bounding box center [130, 30] width 69 height 11
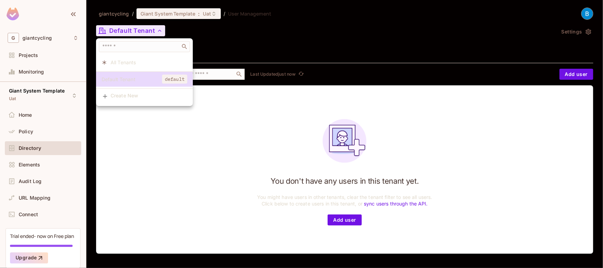
click at [132, 59] on span "All Tenants" at bounding box center [149, 62] width 77 height 7
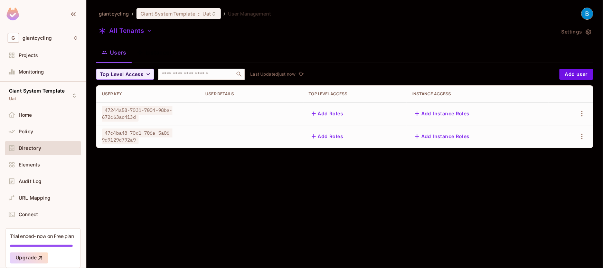
click at [232, 36] on div "All Tenants" at bounding box center [325, 31] width 459 height 13
click at [254, 201] on div "giantcycling / Giant System Template : Uat / User Management All Tenants Settin…" at bounding box center [344, 134] width 517 height 268
click at [146, 30] on icon "button" at bounding box center [149, 30] width 7 height 7
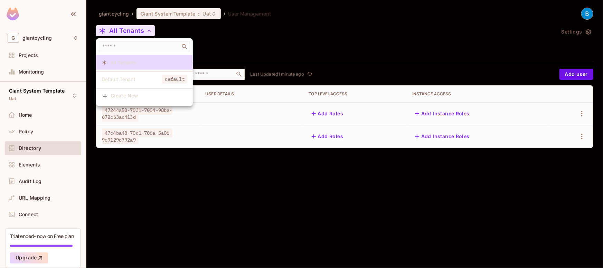
click at [219, 32] on div at bounding box center [301, 134] width 603 height 268
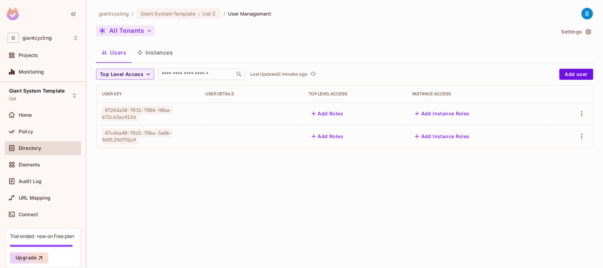
click at [259, 183] on div "giantcycling / Giant System Template : Uat / User Management All Tenants Settin…" at bounding box center [344, 134] width 517 height 268
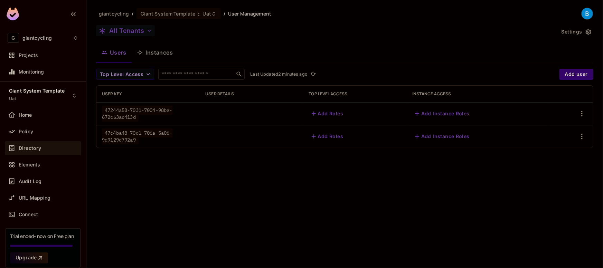
click at [108, 109] on span "47244a58-7031-7004-98ba-672c63ac413d" at bounding box center [137, 114] width 71 height 16
click at [119, 110] on span "47244a58-7031-7004-98ba-672c63ac413d" at bounding box center [137, 114] width 71 height 16
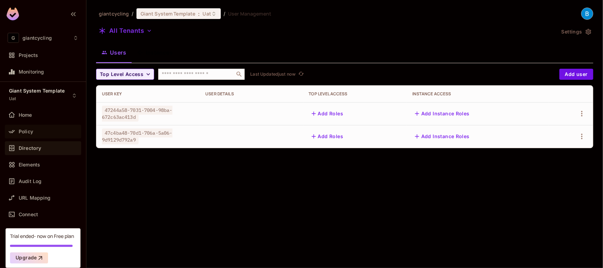
click at [27, 131] on span "Policy" at bounding box center [26, 132] width 15 height 6
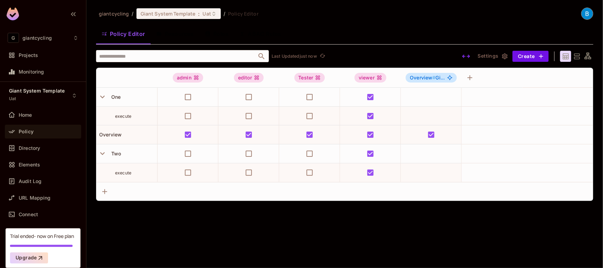
click at [170, 34] on button "Resources" at bounding box center [175, 33] width 49 height 17
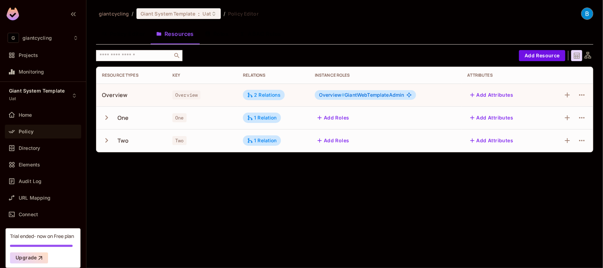
click at [129, 36] on button "Policy Editor" at bounding box center [123, 33] width 55 height 17
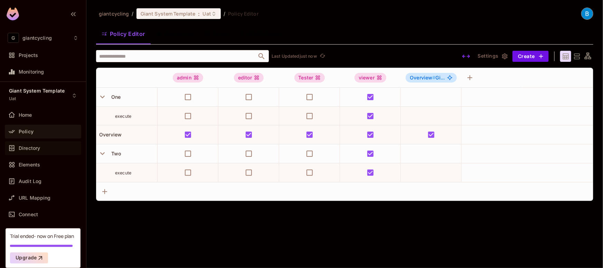
click at [38, 147] on span "Directory" at bounding box center [29, 149] width 21 height 6
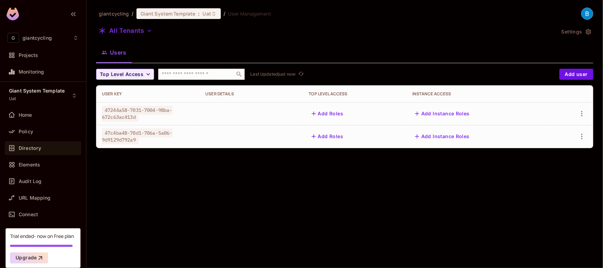
click at [36, 149] on span "Directory" at bounding box center [30, 149] width 22 height 6
click at [29, 133] on span "Policy" at bounding box center [26, 132] width 15 height 6
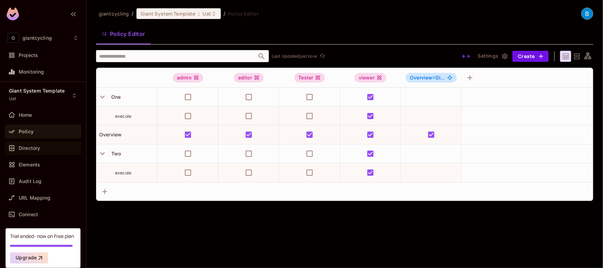
click at [25, 146] on span "Directory" at bounding box center [29, 149] width 21 height 6
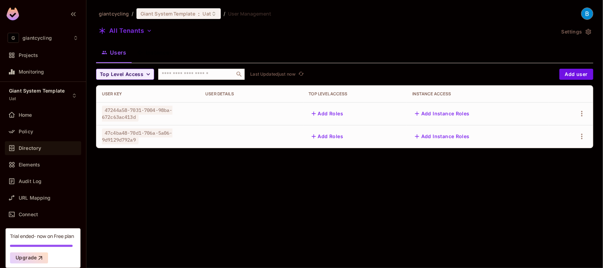
click at [254, 163] on div "giantcycling / Giant System Template : Uat / User Management All Tenants Settin…" at bounding box center [344, 134] width 517 height 268
click at [240, 109] on td at bounding box center [251, 113] width 103 height 23
click at [330, 113] on button "Add Roles" at bounding box center [327, 113] width 37 height 11
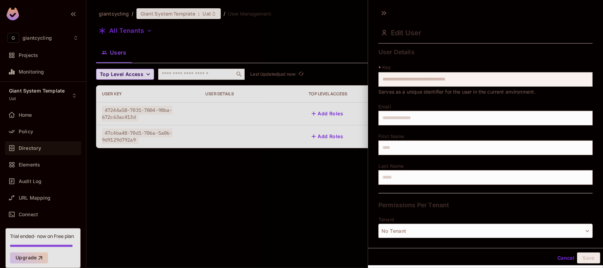
scroll to position [58, 0]
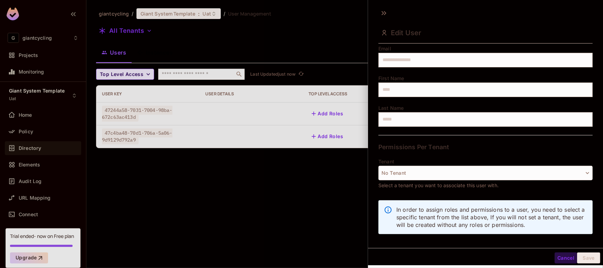
click at [562, 259] on button "Cancel" at bounding box center [566, 258] width 22 height 11
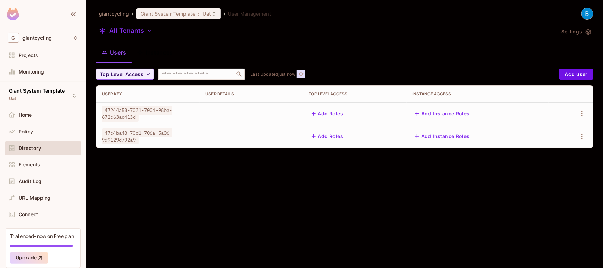
click at [300, 72] on icon "refresh" at bounding box center [301, 74] width 6 height 6
click at [33, 132] on div "Policy" at bounding box center [49, 132] width 60 height 6
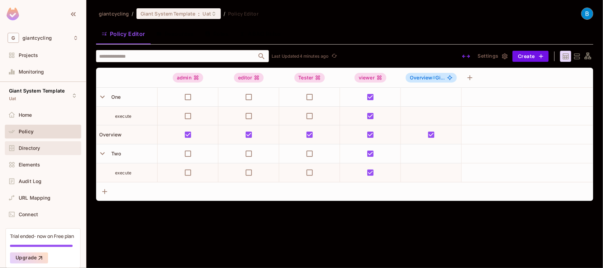
click at [21, 147] on span "Directory" at bounding box center [29, 149] width 21 height 6
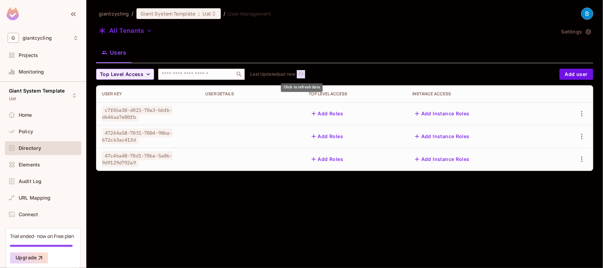
click at [299, 73] on icon "refresh" at bounding box center [301, 74] width 6 height 6
click at [302, 71] on icon "refresh" at bounding box center [301, 74] width 6 height 6
click at [32, 132] on span "Policy" at bounding box center [26, 132] width 15 height 6
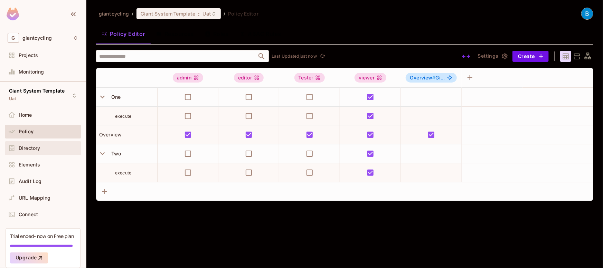
click at [31, 152] on div "Directory" at bounding box center [43, 148] width 76 height 14
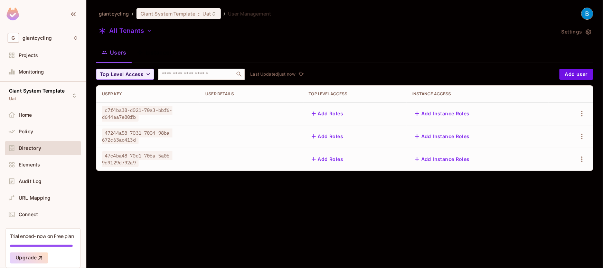
click at [195, 221] on div "giantcycling / Giant System Template : Uat / User Management All Tenants Settin…" at bounding box center [344, 134] width 517 height 268
click at [118, 111] on span "c7f4ba38-d021-70a3-bbf6-d644aa7e80fb" at bounding box center [137, 114] width 71 height 16
copy span "c7f4ba38"
click at [28, 56] on span "Projects" at bounding box center [28, 56] width 19 height 6
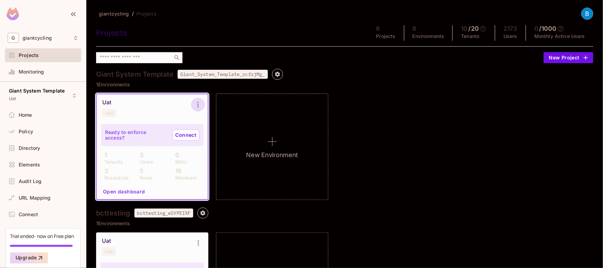
click at [198, 104] on icon "Environment settings" at bounding box center [197, 105] width 1 height 6
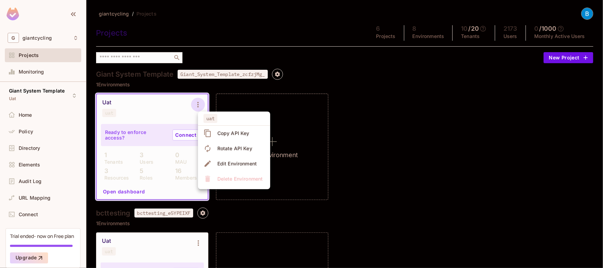
click at [208, 136] on icon at bounding box center [208, 133] width 8 height 8
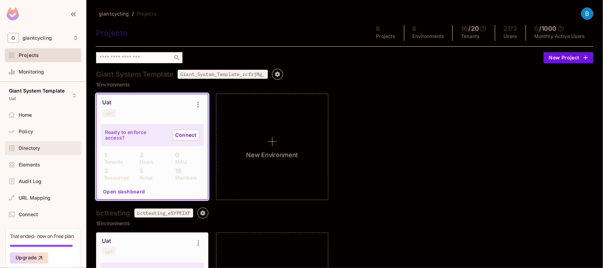
click at [34, 148] on span "Directory" at bounding box center [29, 149] width 21 height 6
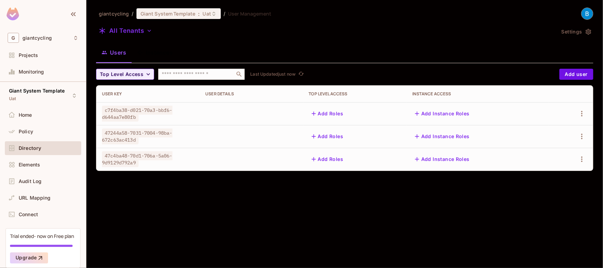
click at [222, 202] on div "giantcycling / Giant System Template : Uat / User Management All Tenants Settin…" at bounding box center [344, 134] width 517 height 268
click at [154, 51] on button "Instances" at bounding box center [155, 52] width 47 height 17
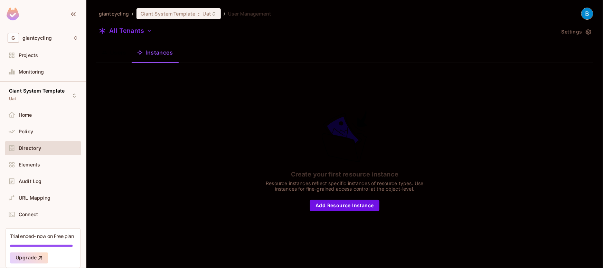
click at [117, 54] on button "Users" at bounding box center [114, 52] width 36 height 17
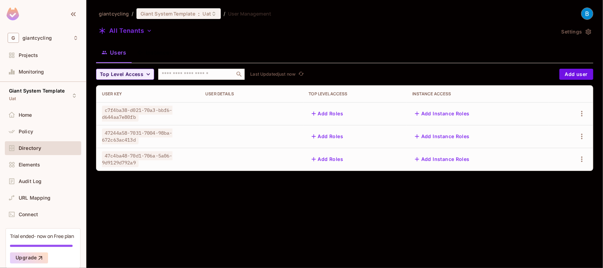
click at [256, 217] on div "giantcycling / Giant System Template : Uat / User Management All Tenants Settin…" at bounding box center [344, 134] width 517 height 268
click at [138, 31] on button "All Tenants" at bounding box center [125, 30] width 59 height 11
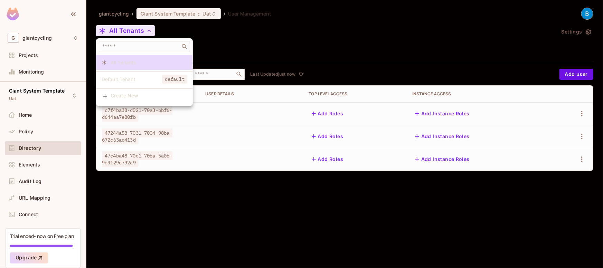
click at [120, 76] on span "Default Tenant" at bounding box center [132, 79] width 60 height 7
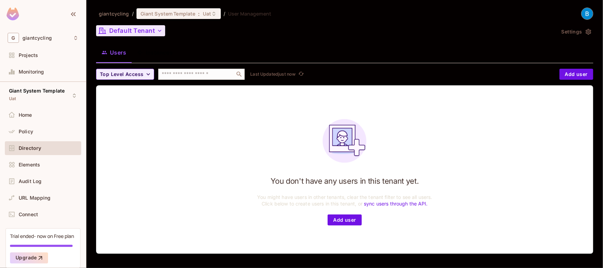
click at [135, 32] on button "Default Tenant" at bounding box center [130, 30] width 69 height 11
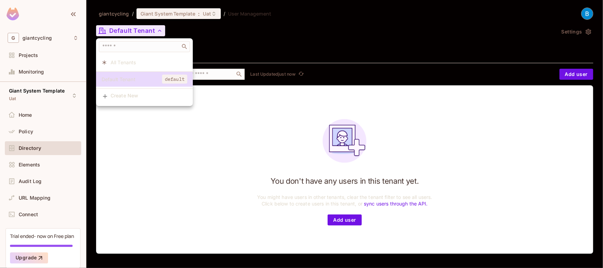
click at [118, 63] on span "All Tenants" at bounding box center [149, 62] width 77 height 7
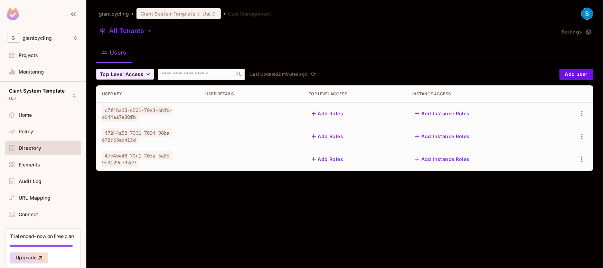
click at [309, 73] on span "Click to refresh data" at bounding box center [313, 74] width 10 height 8
click at [316, 75] on icon "refresh" at bounding box center [313, 74] width 6 height 4
click at [288, 49] on div "Users Instances" at bounding box center [344, 52] width 497 height 17
click at [309, 76] on span "Click to refresh data" at bounding box center [313, 74] width 10 height 8
click at [311, 76] on icon "refresh" at bounding box center [313, 74] width 6 height 6
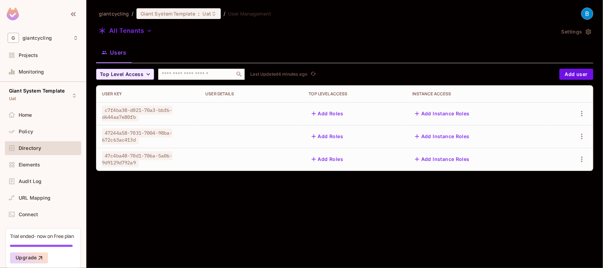
click at [155, 121] on td "c7f4ba38-d021-70a3-bbf6-d644aa7e80fb" at bounding box center [147, 113] width 103 height 23
drag, startPoint x: 142, startPoint y: 118, endPoint x: 97, endPoint y: 109, distance: 45.8
click at [97, 109] on td "c7f4ba38-d021-70a3-bbf6-d644aa7e80fb" at bounding box center [147, 113] width 103 height 23
click at [329, 205] on div "giantcycling / Giant System Template : Uat / User Management All Tenants Settin…" at bounding box center [344, 134] width 517 height 268
click at [275, 212] on div "giantcycling / Giant System Template : Uat / User Management All Tenants Settin…" at bounding box center [344, 134] width 517 height 268
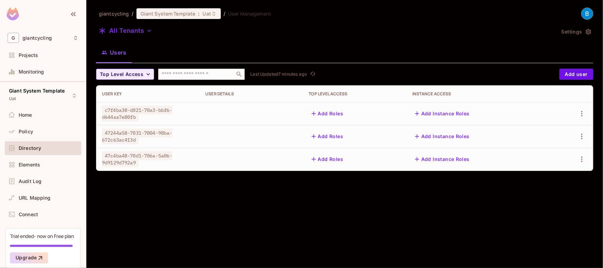
click at [270, 219] on div "giantcycling / Giant System Template : Uat / User Management All Tenants Settin…" at bounding box center [344, 134] width 517 height 268
click at [312, 73] on icon "refresh" at bounding box center [313, 74] width 6 height 4
click at [288, 34] on div "All Tenants" at bounding box center [325, 31] width 459 height 13
